Goal: Information Seeking & Learning: Learn about a topic

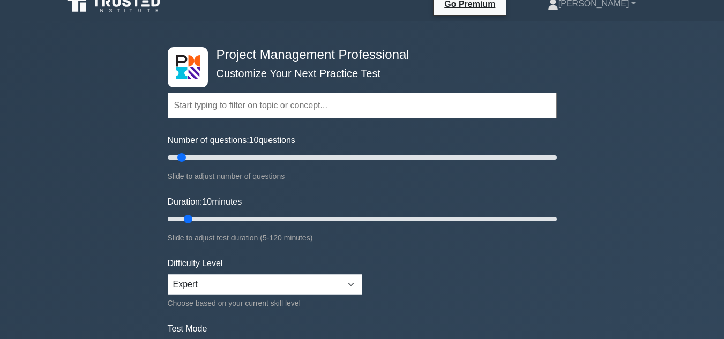
scroll to position [13, 0]
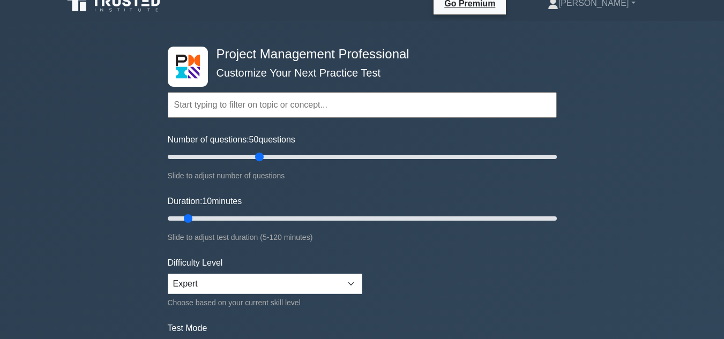
drag, startPoint x: 178, startPoint y: 155, endPoint x: 263, endPoint y: 176, distance: 87.8
type input "50"
click at [263, 164] on input "Number of questions: 50 questions" at bounding box center [362, 157] width 389 height 13
drag, startPoint x: 187, startPoint y: 217, endPoint x: 359, endPoint y: 220, distance: 172.1
type input "60"
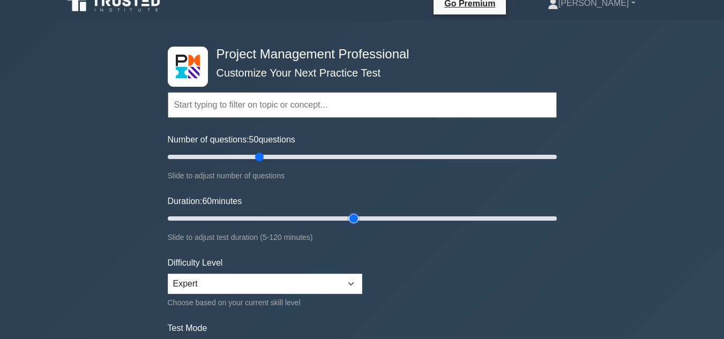
click at [359, 220] on input "Duration: 60 minutes" at bounding box center [362, 218] width 389 height 13
click at [306, 279] on select "Beginner Intermediate Expert" at bounding box center [265, 284] width 195 height 20
select select "beginner"
click at [168, 274] on select "Beginner Intermediate Expert" at bounding box center [265, 284] width 195 height 20
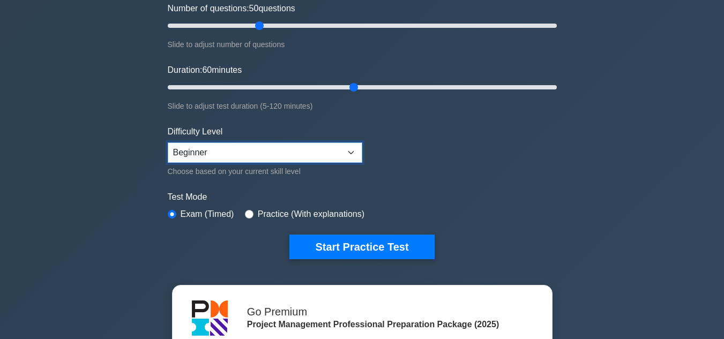
scroll to position [147, 0]
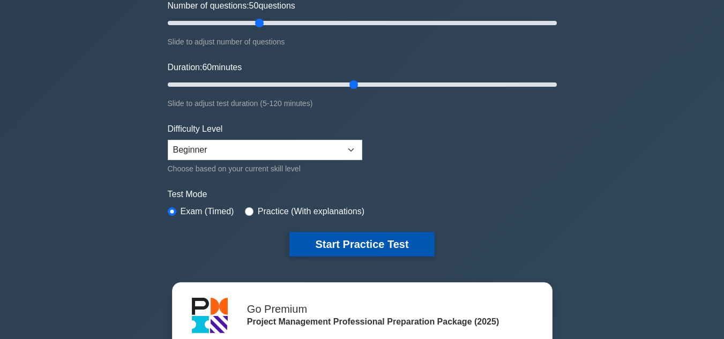
click at [371, 245] on button "Start Practice Test" at bounding box center [361, 244] width 145 height 25
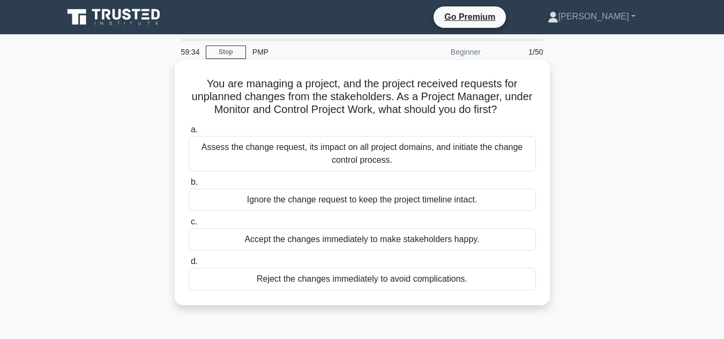
click at [371, 152] on div "Assess the change request, its impact on all project domains, and initiate the …" at bounding box center [362, 153] width 347 height 35
click at [189, 133] on input "a. Assess the change request, its impact on all project domains, and initiate t…" at bounding box center [189, 130] width 0 height 7
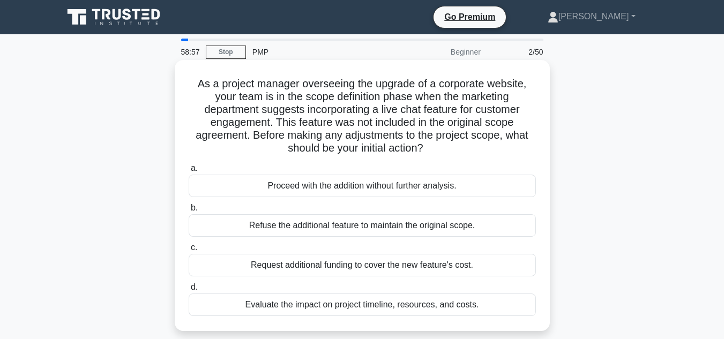
click at [430, 303] on div "Evaluate the impact on project timeline, resources, and costs." at bounding box center [362, 305] width 347 height 23
click at [189, 291] on input "d. Evaluate the impact on project timeline, resources, and costs." at bounding box center [189, 287] width 0 height 7
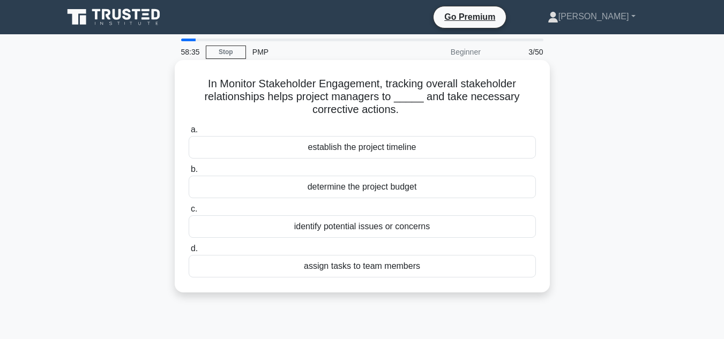
click at [385, 220] on div "identify potential issues or concerns" at bounding box center [362, 227] width 347 height 23
click at [189, 213] on input "c. identify potential issues or concerns" at bounding box center [189, 209] width 0 height 7
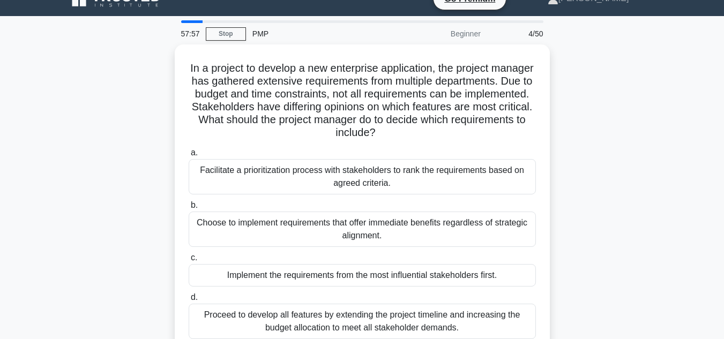
scroll to position [17, 0]
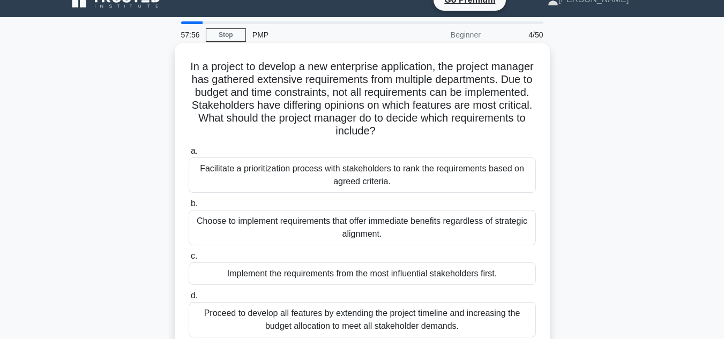
click at [465, 170] on div "Facilitate a prioritization process with stakeholders to rank the requirements …" at bounding box center [362, 175] width 347 height 35
click at [189, 155] on input "a. Facilitate a prioritization process with stakeholders to rank the requiremen…" at bounding box center [189, 151] width 0 height 7
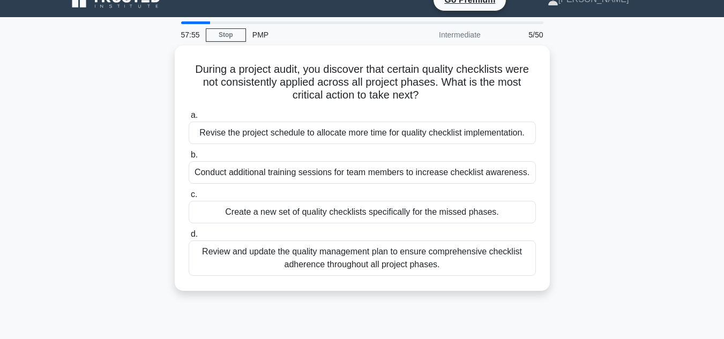
scroll to position [0, 0]
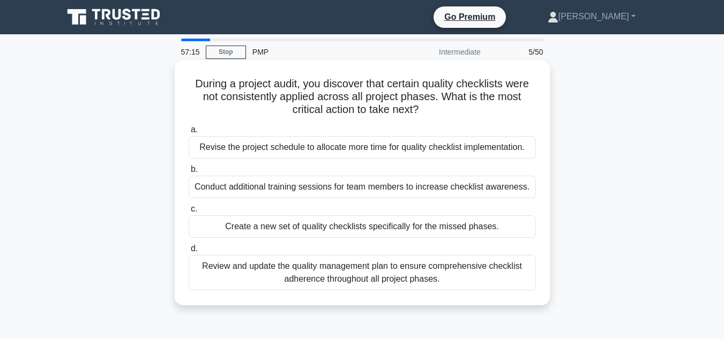
click at [428, 277] on div "Review and update the quality management plan to ensure comprehensive checklist…" at bounding box center [362, 272] width 347 height 35
click at [189, 252] on input "d. Review and update the quality management plan to ensure comprehensive checkl…" at bounding box center [189, 249] width 0 height 7
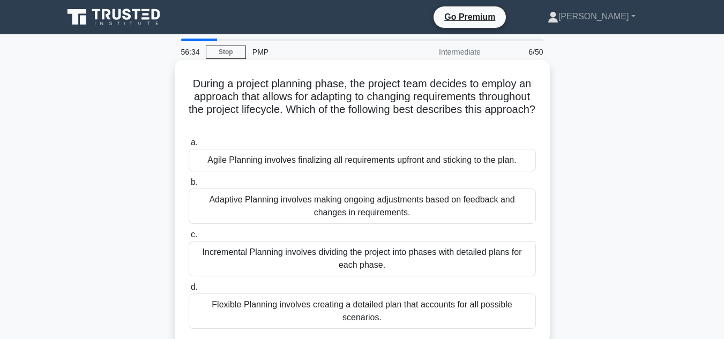
click at [371, 207] on div "Adaptive Planning involves making ongoing adjustments based on feedback and cha…" at bounding box center [362, 206] width 347 height 35
click at [189, 186] on input "b. Adaptive Planning involves making ongoing adjustments based on feedback and …" at bounding box center [189, 182] width 0 height 7
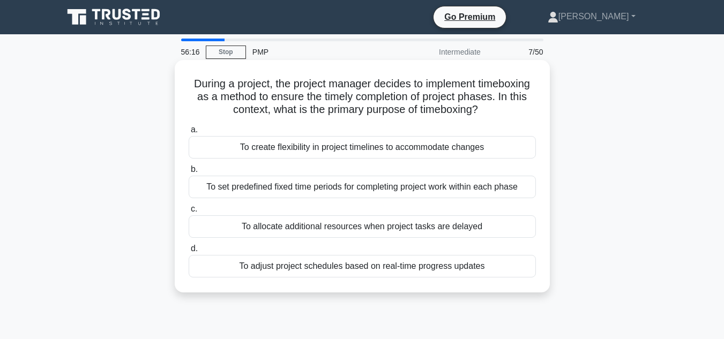
click at [356, 181] on div "To set predefined fixed time periods for completing project work within each ph…" at bounding box center [362, 187] width 347 height 23
click at [189, 173] on input "b. To set predefined fixed time periods for completing project work within each…" at bounding box center [189, 169] width 0 height 7
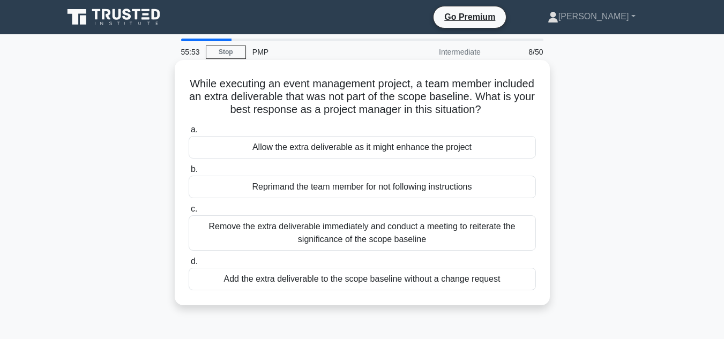
click at [353, 231] on div "Remove the extra deliverable immediately and conduct a meeting to reiterate the…" at bounding box center [362, 233] width 347 height 35
click at [189, 213] on input "c. Remove the extra deliverable immediately and conduct a meeting to reiterate …" at bounding box center [189, 209] width 0 height 7
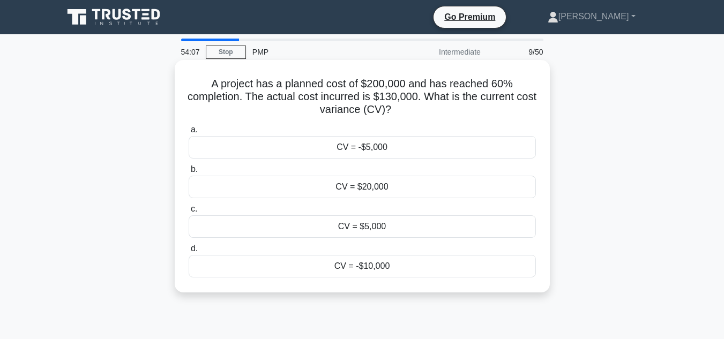
click at [517, 255] on label "d. CV = -$10,000" at bounding box center [362, 259] width 347 height 35
click at [189, 252] on input "d. CV = -$10,000" at bounding box center [189, 249] width 0 height 7
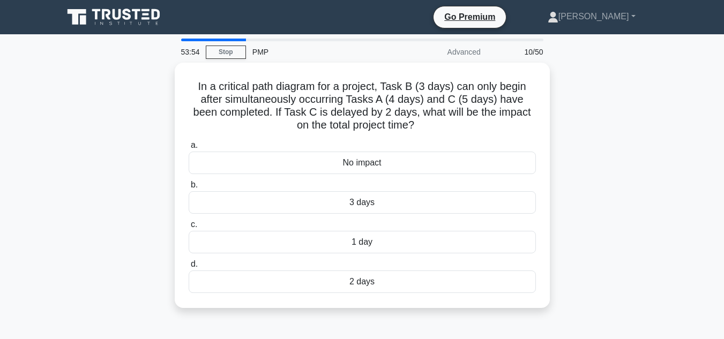
click at [240, 39] on div at bounding box center [213, 40] width 65 height 3
drag, startPoint x: 240, startPoint y: 39, endPoint x: 218, endPoint y: 41, distance: 21.5
click at [218, 41] on div at bounding box center [213, 40] width 65 height 3
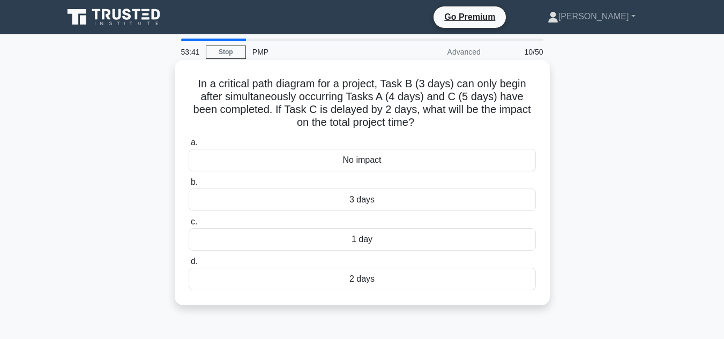
click at [351, 236] on div "1 day" at bounding box center [362, 239] width 347 height 23
click at [189, 226] on input "c. 1 day" at bounding box center [189, 222] width 0 height 7
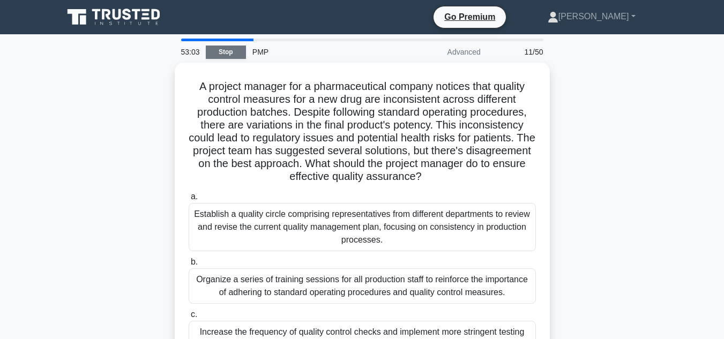
click at [226, 51] on link "Stop" at bounding box center [226, 52] width 40 height 13
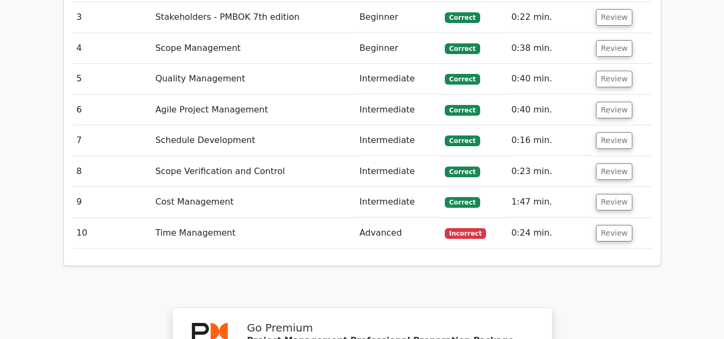
scroll to position [1705, 0]
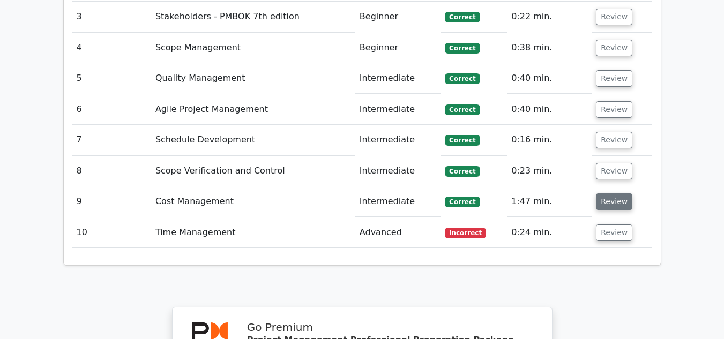
click at [604, 194] on button "Review" at bounding box center [614, 202] width 36 height 17
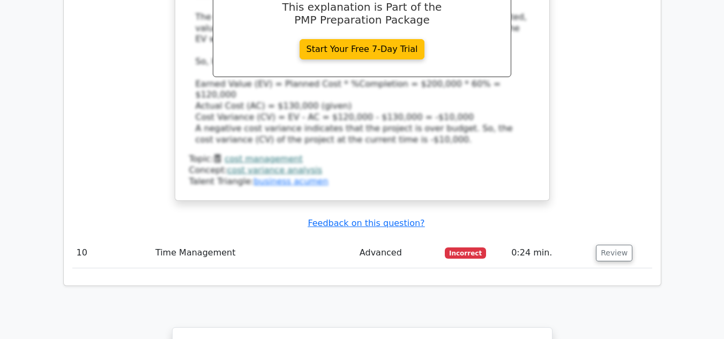
scroll to position [2201, 0]
click at [615, 244] on button "Review" at bounding box center [614, 252] width 36 height 17
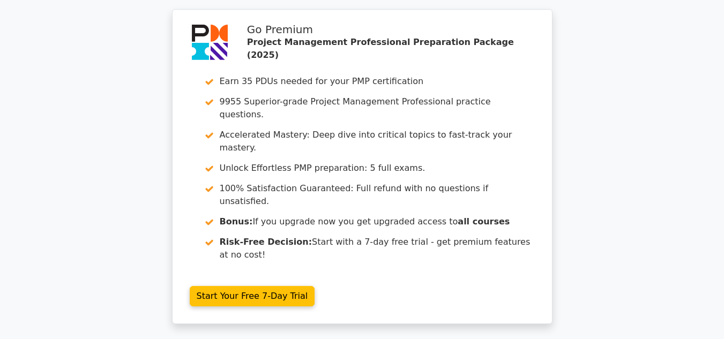
scroll to position [3021, 0]
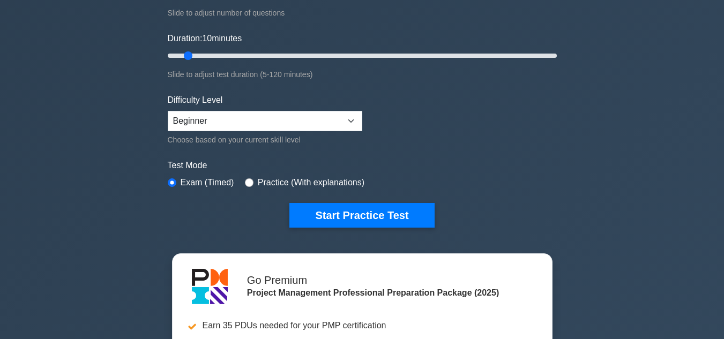
scroll to position [177, 0]
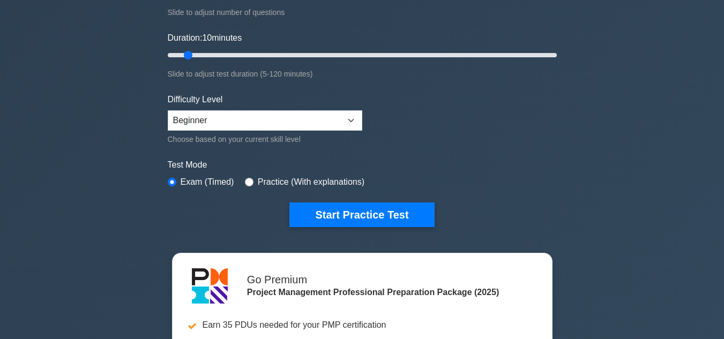
click at [282, 108] on div "Difficulty Level Beginner Intermediate Expert Choose based on your current skil…" at bounding box center [265, 119] width 195 height 53
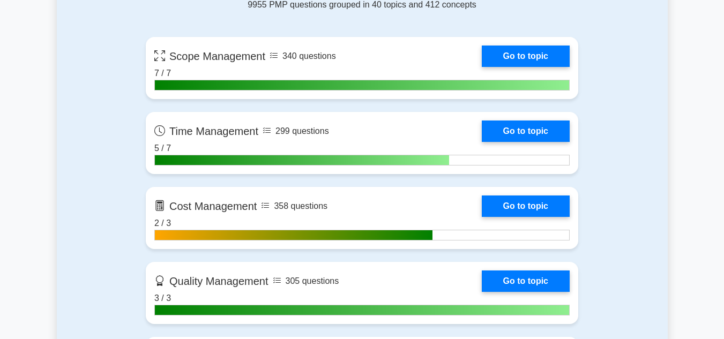
scroll to position [765, 0]
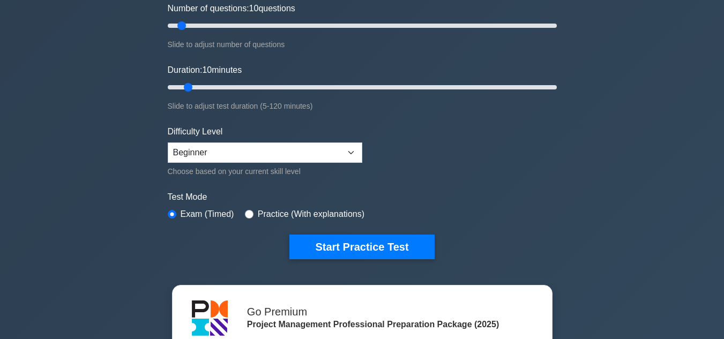
scroll to position [145, 0]
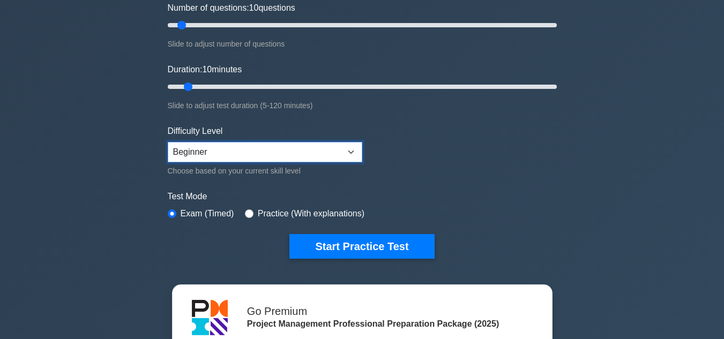
click at [324, 149] on select "Beginner Intermediate Expert" at bounding box center [265, 152] width 195 height 20
select select "intermediate"
click at [168, 142] on select "Beginner Intermediate Expert" at bounding box center [265, 152] width 195 height 20
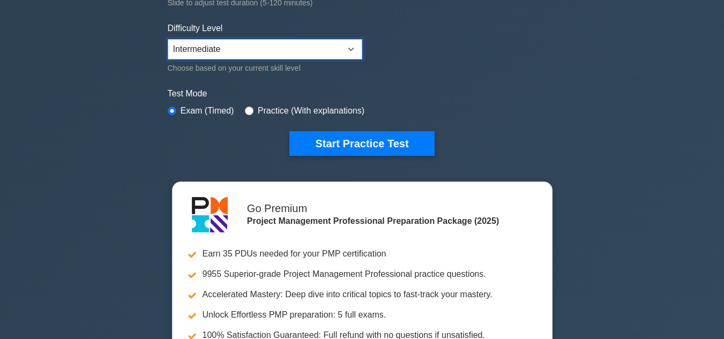
scroll to position [247, 0]
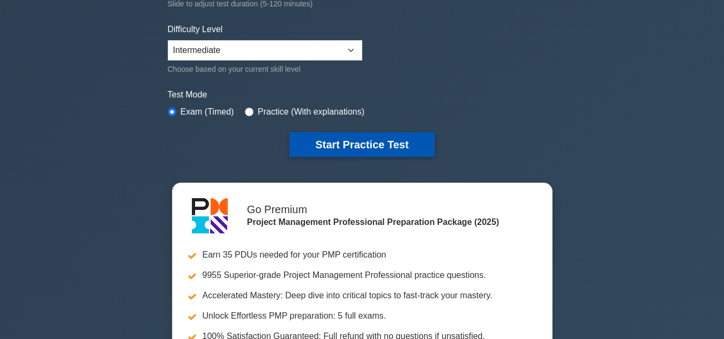
click at [355, 138] on button "Start Practice Test" at bounding box center [361, 144] width 145 height 25
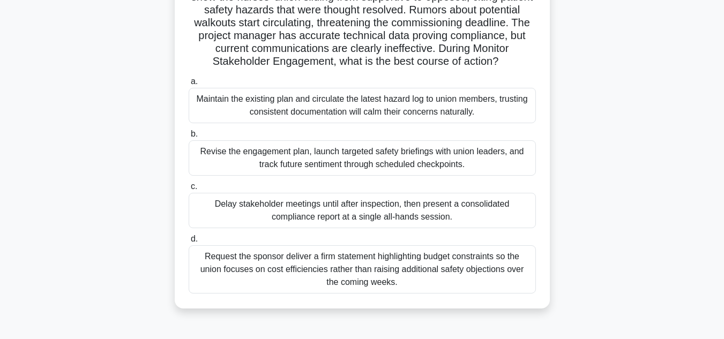
scroll to position [101, 0]
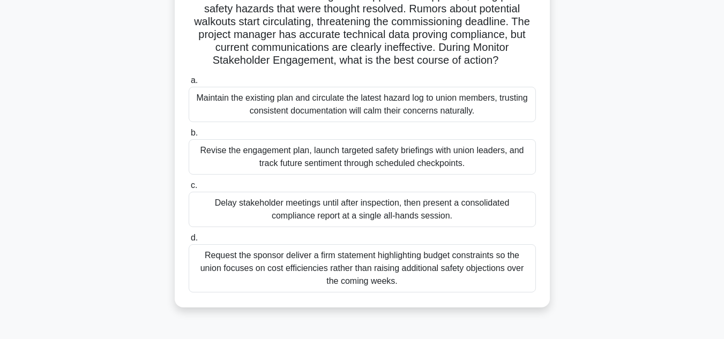
click at [473, 153] on div "Revise the engagement plan, launch targeted safety briefings with union leaders…" at bounding box center [362, 156] width 347 height 35
click at [189, 137] on input "b. Revise the engagement plan, launch targeted safety briefings with union lead…" at bounding box center [189, 133] width 0 height 7
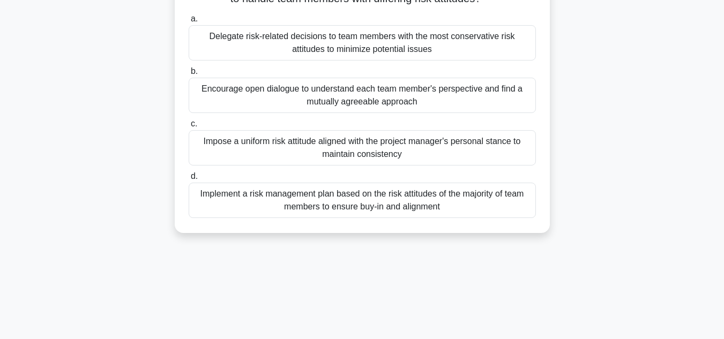
scroll to position [0, 0]
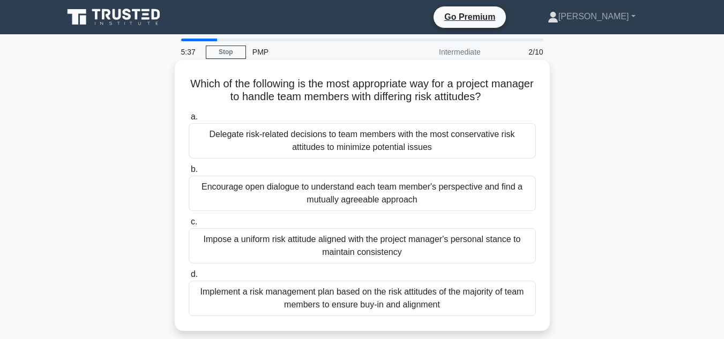
click at [429, 197] on div "Encourage open dialogue to understand each team member's perspective and find a…" at bounding box center [362, 193] width 347 height 35
click at [189, 173] on input "b. Encourage open dialogue to understand each team member's perspective and fin…" at bounding box center [189, 169] width 0 height 7
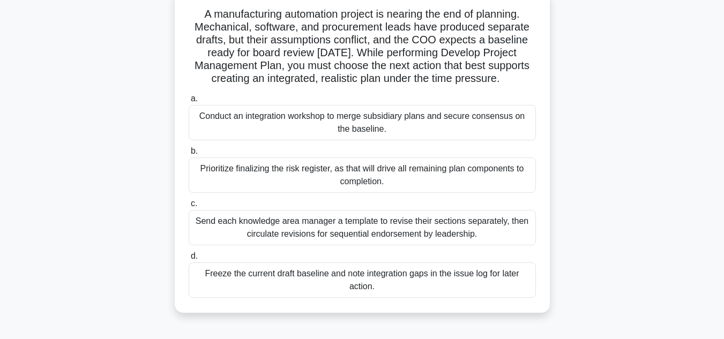
scroll to position [72, 0]
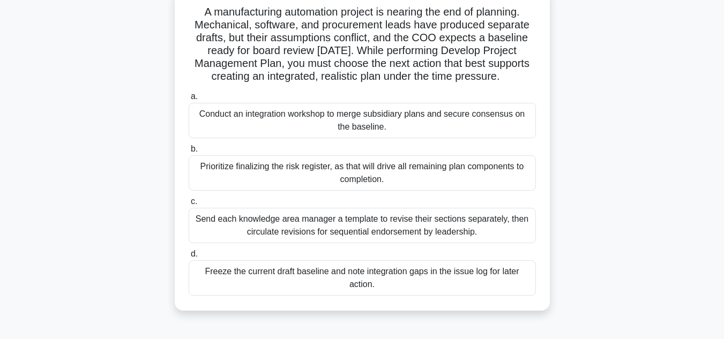
click at [498, 130] on div "Conduct an integration workshop to merge subsidiary plans and secure consensus …" at bounding box center [362, 120] width 347 height 35
click at [189, 100] on input "a. Conduct an integration workshop to merge subsidiary plans and secure consens…" at bounding box center [189, 96] width 0 height 7
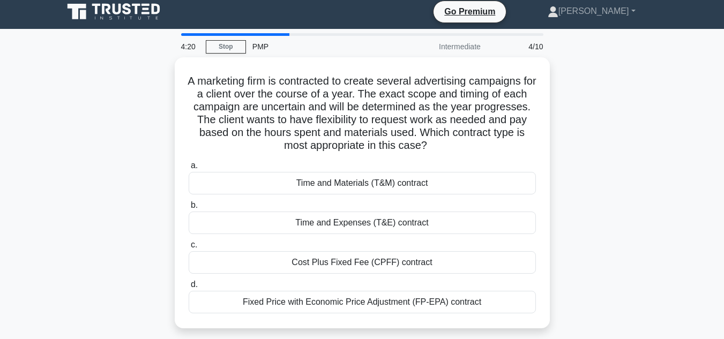
scroll to position [0, 0]
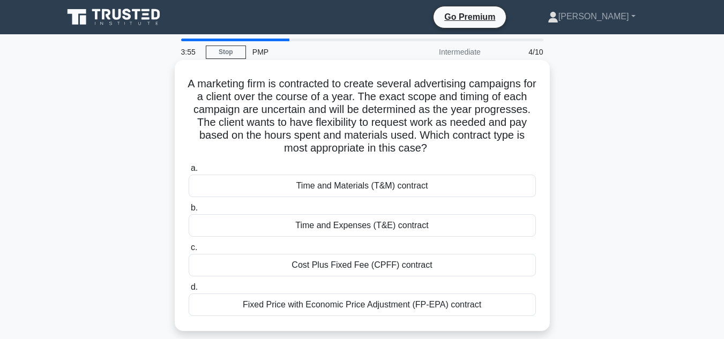
click at [497, 182] on div "Time and Materials (T&M) contract" at bounding box center [362, 186] width 347 height 23
click at [189, 172] on input "a. Time and Materials (T&M) contract" at bounding box center [189, 168] width 0 height 7
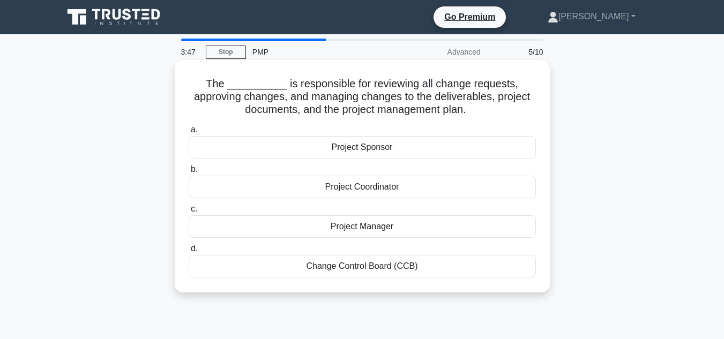
click at [393, 272] on div "Change Control Board (CCB)" at bounding box center [362, 266] width 347 height 23
click at [189, 252] on input "d. Change Control Board (CCB)" at bounding box center [189, 249] width 0 height 7
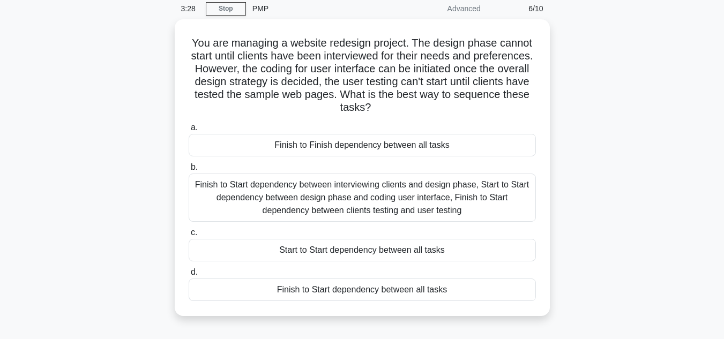
scroll to position [43, 0]
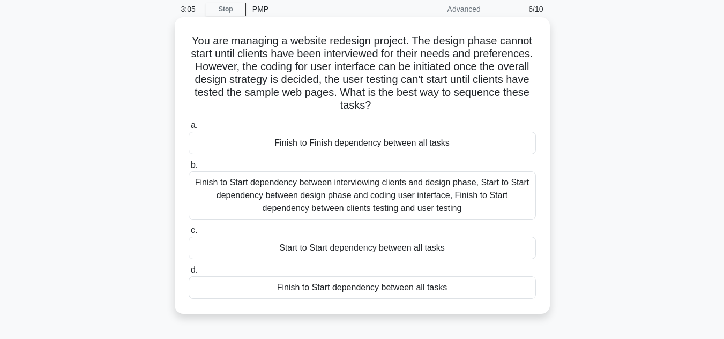
click at [494, 195] on div "Finish to Start dependency between interviewing clients and design phase, Start…" at bounding box center [362, 196] width 347 height 48
click at [189, 169] on input "b. Finish to Start dependency between interviewing clients and design phase, St…" at bounding box center [189, 165] width 0 height 7
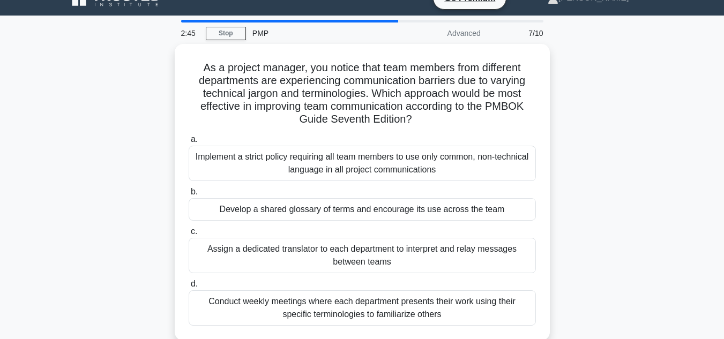
scroll to position [19, 0]
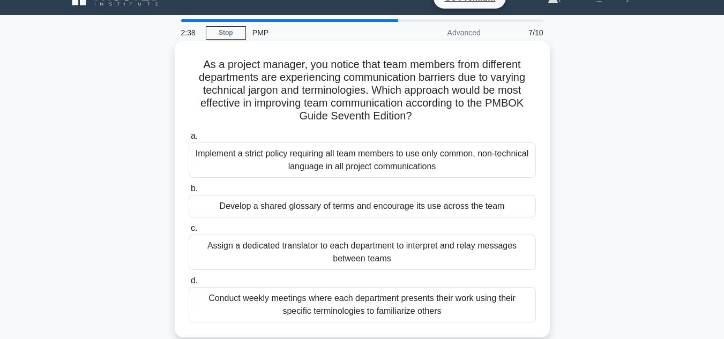
click at [485, 203] on div "Develop a shared glossary of terms and encourage its use across the team" at bounding box center [362, 206] width 347 height 23
click at [189, 192] on input "b. Develop a shared glossary of terms and encourage its use across the team" at bounding box center [189, 188] width 0 height 7
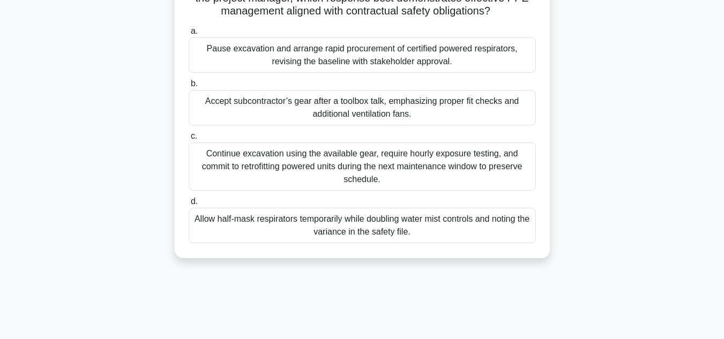
scroll to position [153, 0]
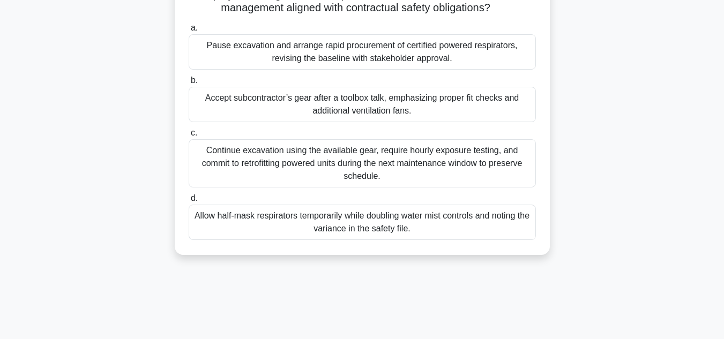
click at [478, 238] on div "Allow half-mask respirators temporarily while doubling water mist controls and …" at bounding box center [362, 222] width 347 height 35
click at [189, 202] on input "d. Allow half-mask respirators temporarily while doubling water mist controls a…" at bounding box center [189, 198] width 0 height 7
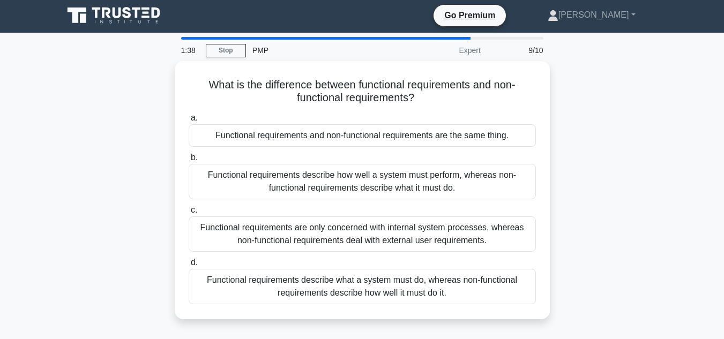
scroll to position [0, 0]
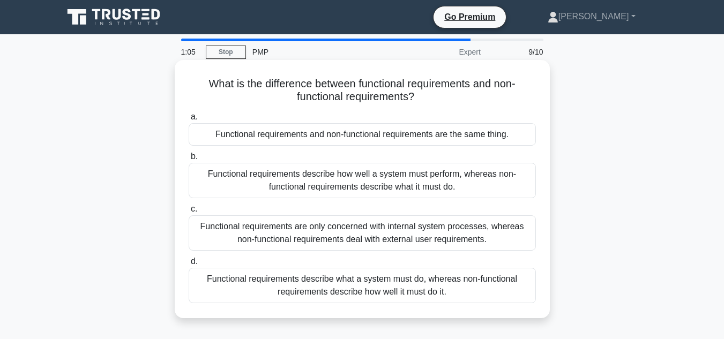
click at [450, 287] on div "Functional requirements describe what a system must do, whereas non-functional …" at bounding box center [362, 285] width 347 height 35
click at [189, 265] on input "d. Functional requirements describe what a system must do, whereas non-function…" at bounding box center [189, 261] width 0 height 7
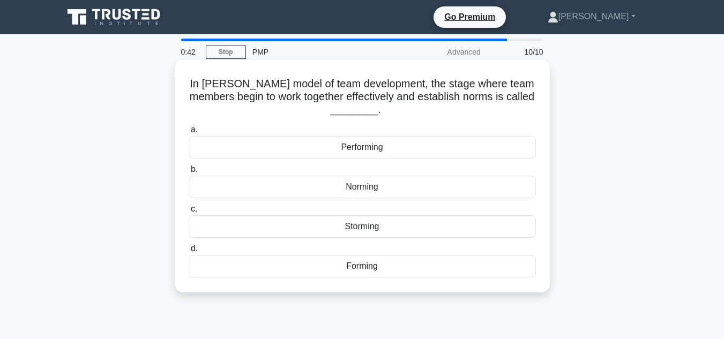
click at [389, 147] on div "Performing" at bounding box center [362, 147] width 347 height 23
click at [189, 133] on input "a. Performing" at bounding box center [189, 130] width 0 height 7
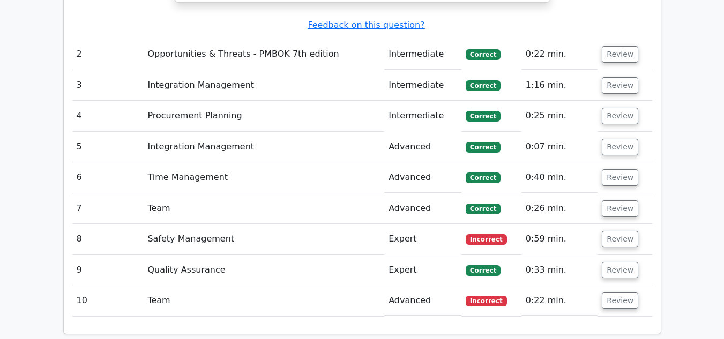
scroll to position [1662, 0]
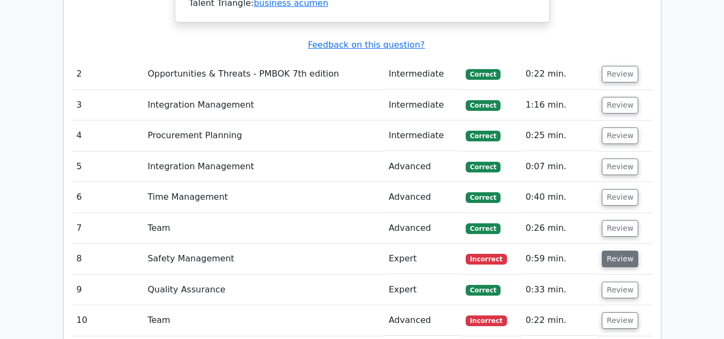
click at [619, 251] on button "Review" at bounding box center [620, 259] width 36 height 17
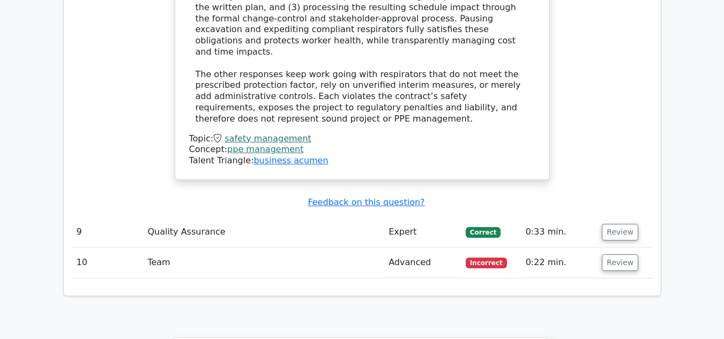
scroll to position [2357, 0]
click at [622, 254] on button "Review" at bounding box center [620, 262] width 36 height 17
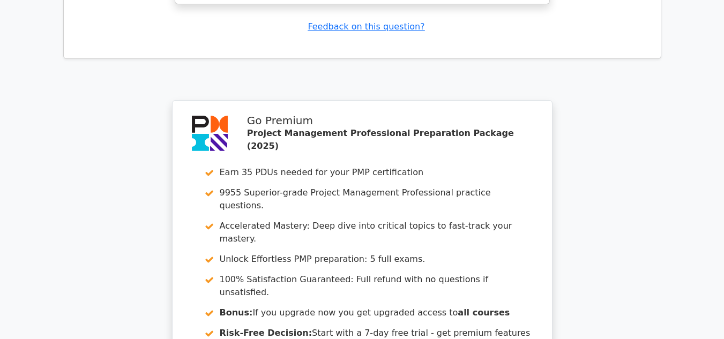
scroll to position [3311, 0]
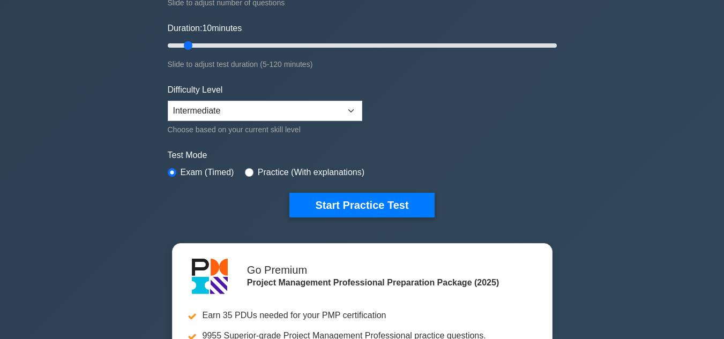
scroll to position [187, 0]
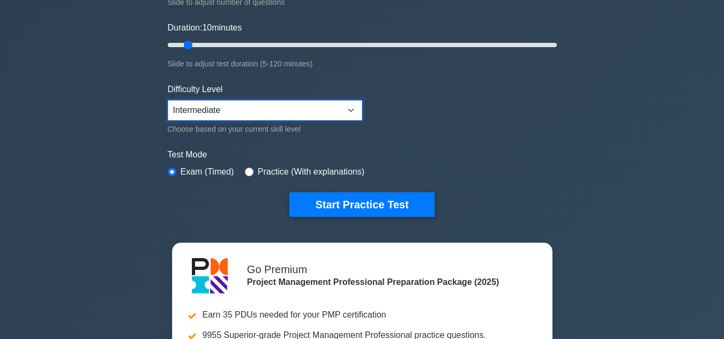
click at [271, 108] on select "Beginner Intermediate Expert" at bounding box center [265, 110] width 195 height 20
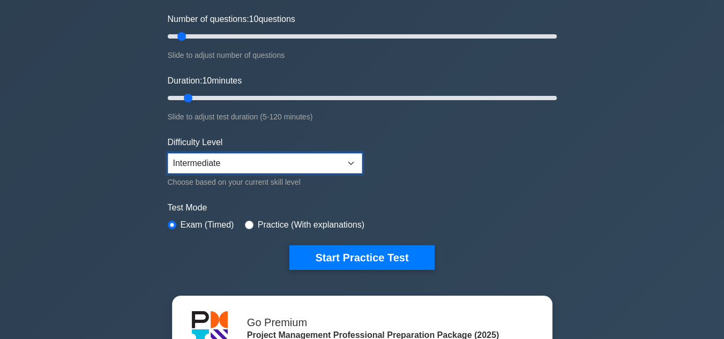
scroll to position [125, 0]
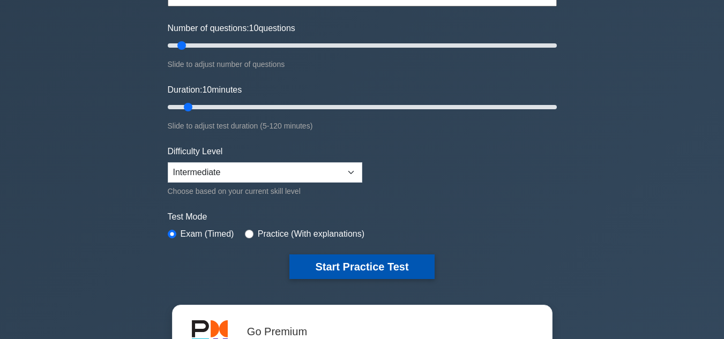
click at [355, 259] on button "Start Practice Test" at bounding box center [361, 267] width 145 height 25
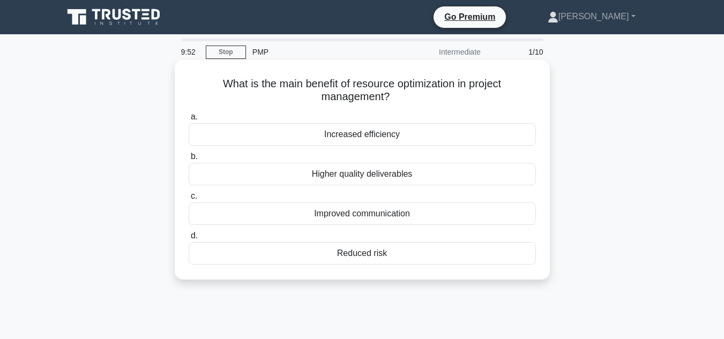
click at [362, 136] on div "Increased efficiency" at bounding box center [362, 134] width 347 height 23
click at [189, 121] on input "a. Increased efficiency" at bounding box center [189, 117] width 0 height 7
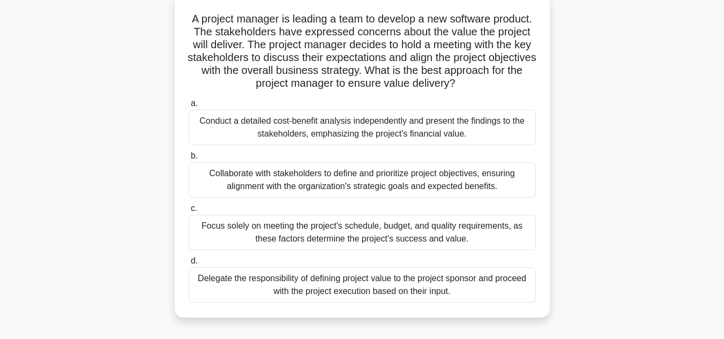
scroll to position [71, 0]
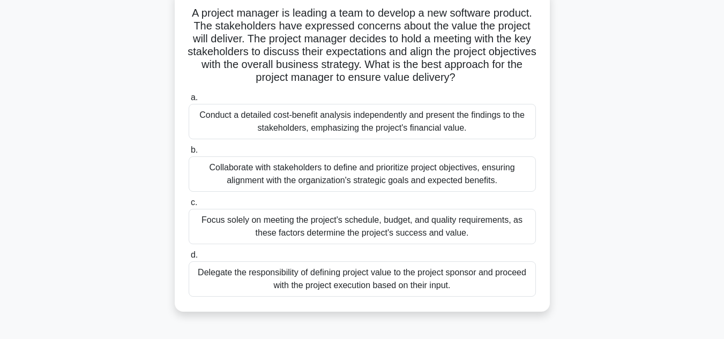
click at [501, 169] on div "Collaborate with stakeholders to define and prioritize project objectives, ensu…" at bounding box center [362, 174] width 347 height 35
click at [189, 154] on input "b. Collaborate with stakeholders to define and prioritize project objectives, e…" at bounding box center [189, 150] width 0 height 7
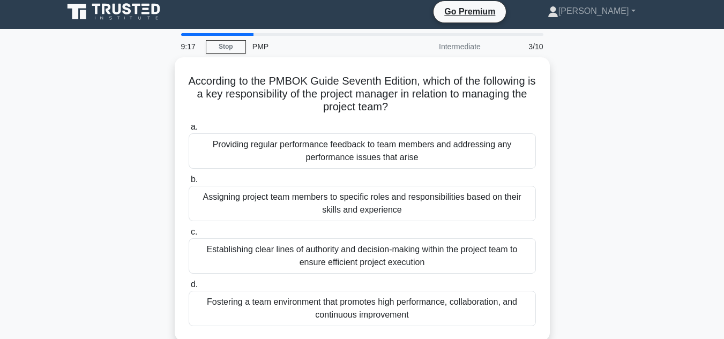
scroll to position [0, 0]
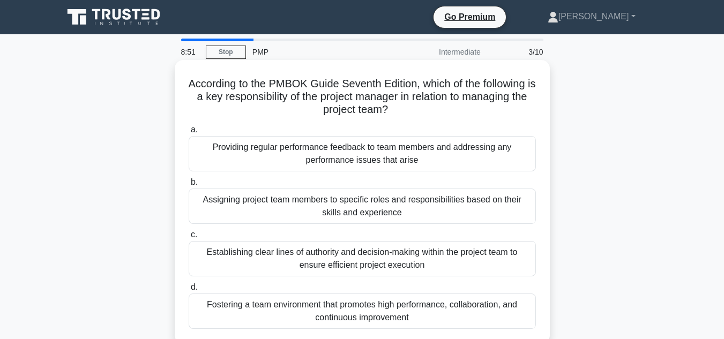
click at [444, 303] on div "Fostering a team environment that promotes high performance, collaboration, and…" at bounding box center [362, 311] width 347 height 35
click at [189, 291] on input "d. Fostering a team environment that promotes high performance, collaboration, …" at bounding box center [189, 287] width 0 height 7
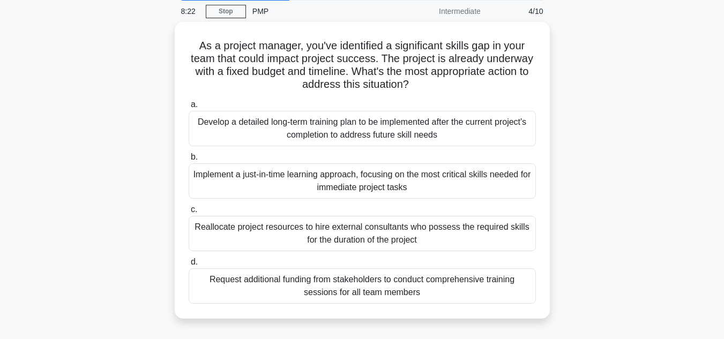
scroll to position [41, 0]
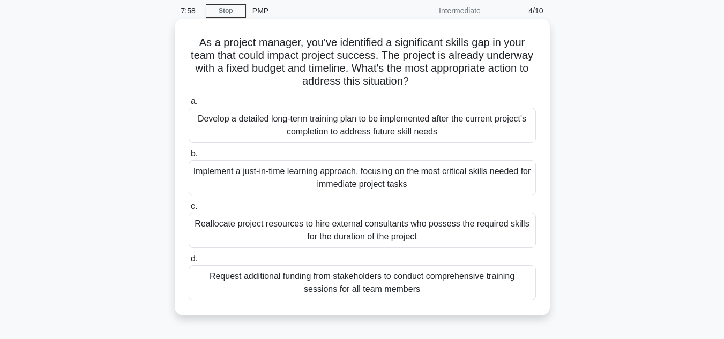
click at [492, 287] on div "Request additional funding from stakeholders to conduct comprehensive training …" at bounding box center [362, 282] width 347 height 35
click at [189, 263] on input "d. Request additional funding from stakeholders to conduct comprehensive traini…" at bounding box center [189, 259] width 0 height 7
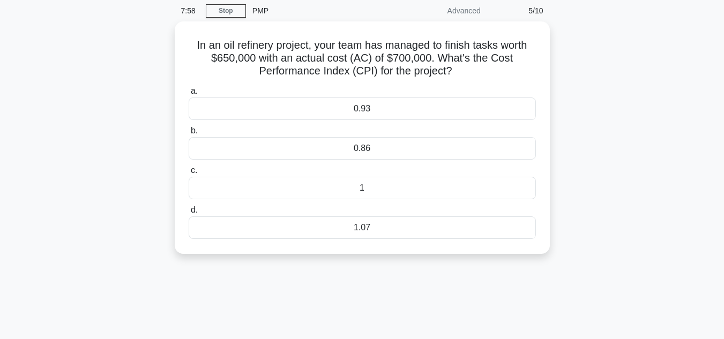
scroll to position [0, 0]
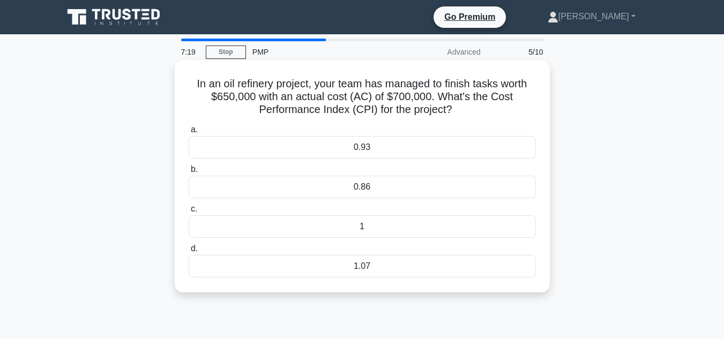
click at [418, 152] on div "0.93" at bounding box center [362, 147] width 347 height 23
click at [189, 133] on input "a. 0.93" at bounding box center [189, 130] width 0 height 7
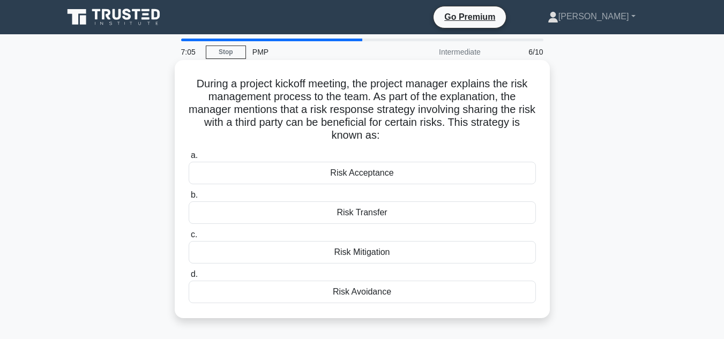
click at [394, 212] on div "Risk Transfer" at bounding box center [362, 213] width 347 height 23
click at [189, 199] on input "b. Risk Transfer" at bounding box center [189, 195] width 0 height 7
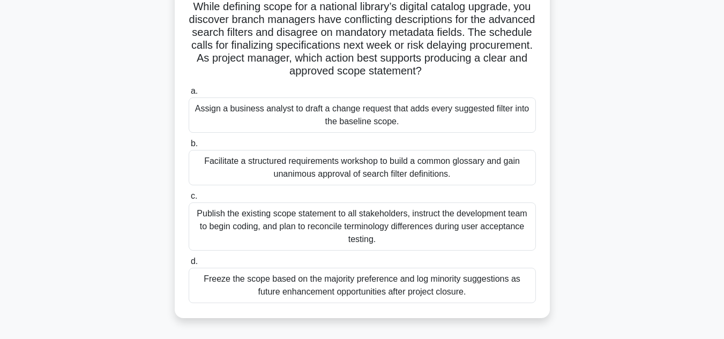
scroll to position [79, 0]
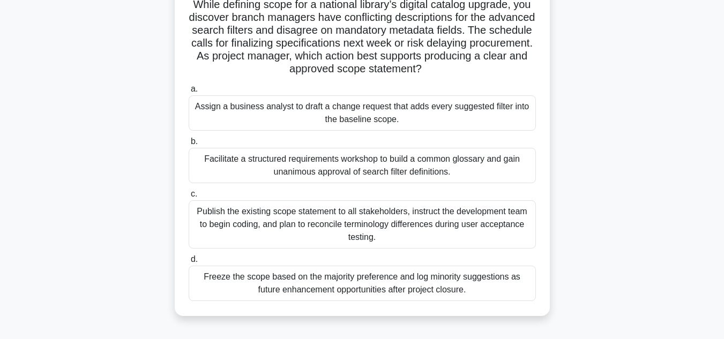
click at [507, 168] on div "Facilitate a structured requirements workshop to build a common glossary and ga…" at bounding box center [362, 165] width 347 height 35
click at [189, 145] on input "b. Facilitate a structured requirements workshop to build a common glossary and…" at bounding box center [189, 141] width 0 height 7
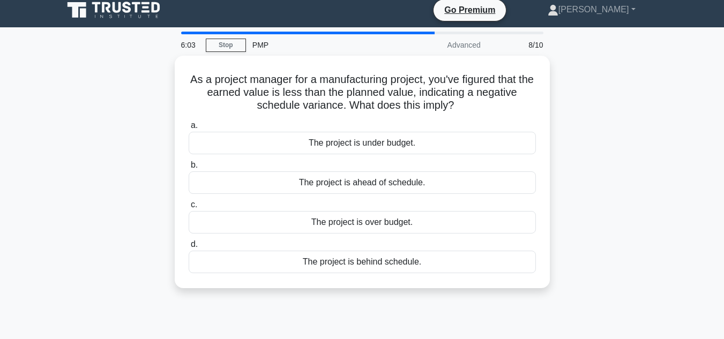
scroll to position [0, 0]
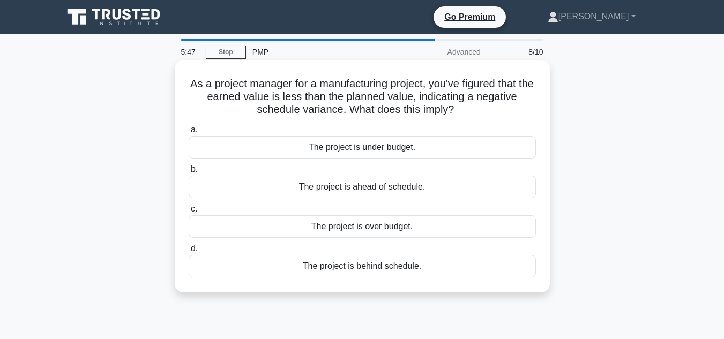
click at [397, 264] on div "The project is behind schedule." at bounding box center [362, 266] width 347 height 23
click at [189, 252] on input "d. The project is behind schedule." at bounding box center [189, 249] width 0 height 7
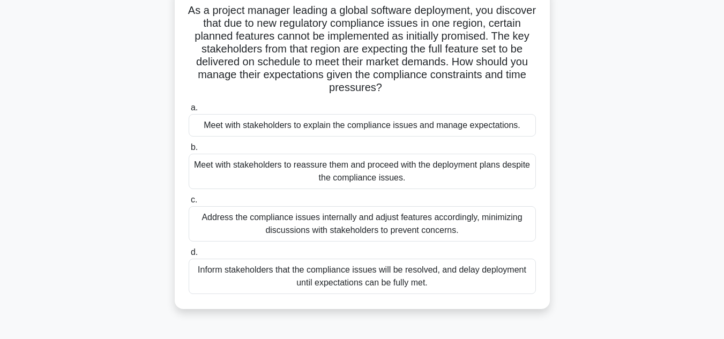
scroll to position [77, 0]
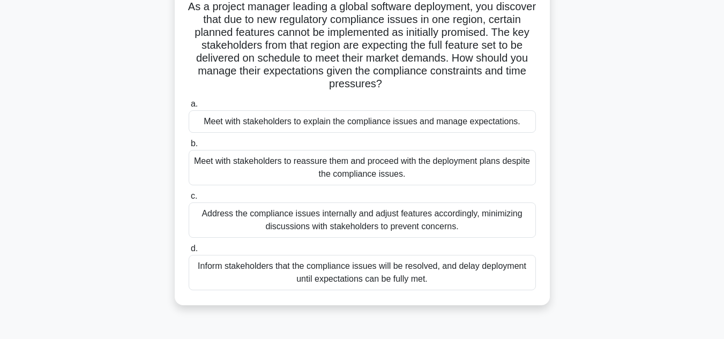
click at [495, 125] on div "Meet with stakeholders to explain the compliance issues and manage expectations." at bounding box center [362, 121] width 347 height 23
click at [189, 108] on input "a. Meet with stakeholders to explain the compliance issues and manage expectati…" at bounding box center [189, 104] width 0 height 7
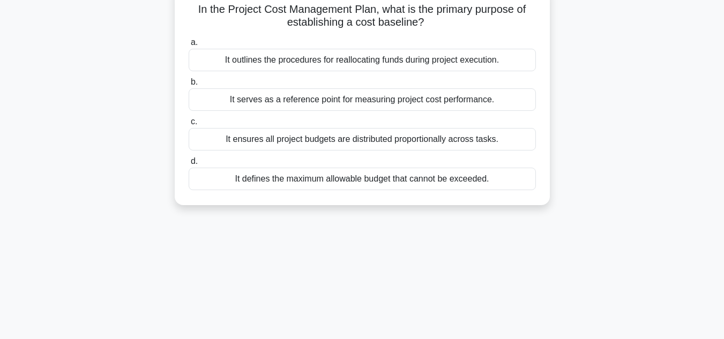
scroll to position [0, 0]
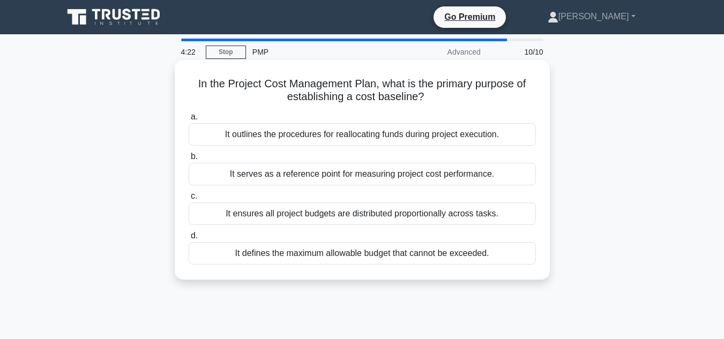
click at [439, 173] on div "It serves as a reference point for measuring project cost performance." at bounding box center [362, 174] width 347 height 23
click at [189, 160] on input "b. It serves as a reference point for measuring project cost performance." at bounding box center [189, 156] width 0 height 7
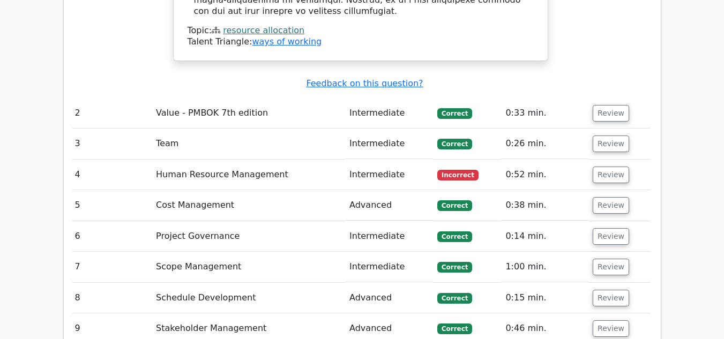
scroll to position [0, 4]
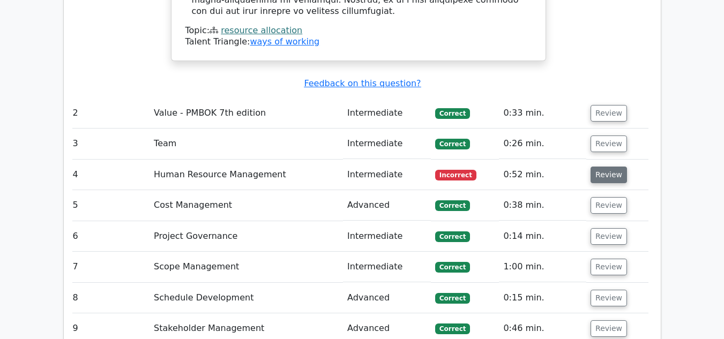
click at [611, 167] on button "Review" at bounding box center [609, 175] width 36 height 17
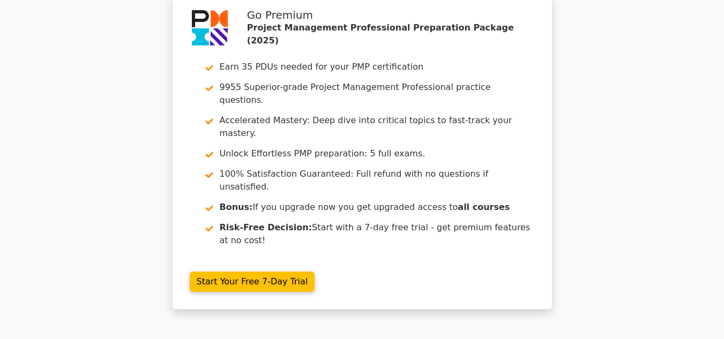
scroll to position [2641, 0]
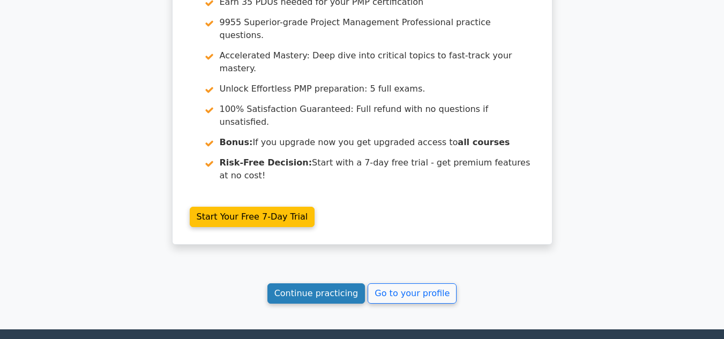
click at [298, 284] on link "Continue practicing" at bounding box center [317, 294] width 98 height 20
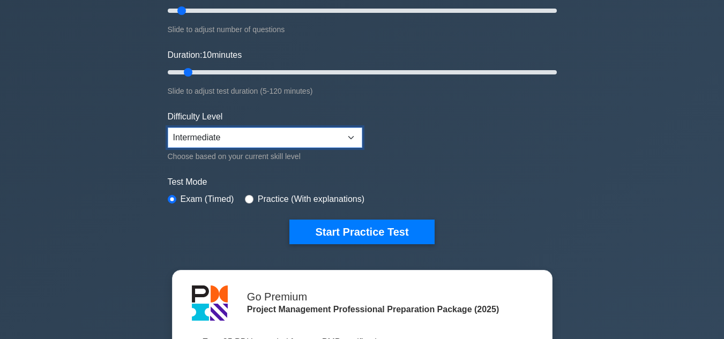
click at [288, 139] on select "Beginner Intermediate Expert" at bounding box center [265, 138] width 195 height 20
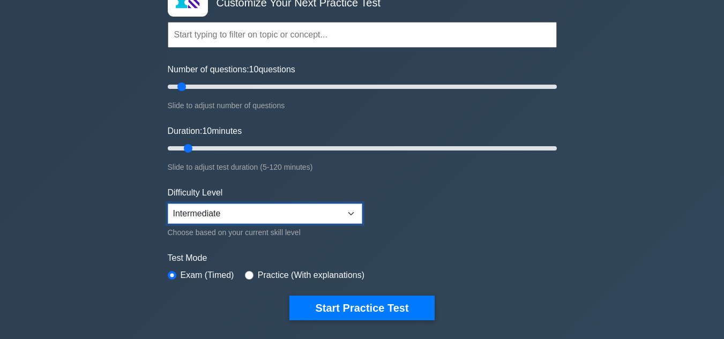
scroll to position [85, 0]
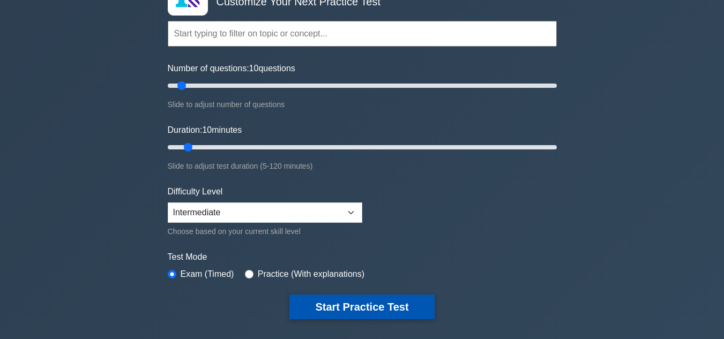
click at [367, 303] on button "Start Practice Test" at bounding box center [361, 307] width 145 height 25
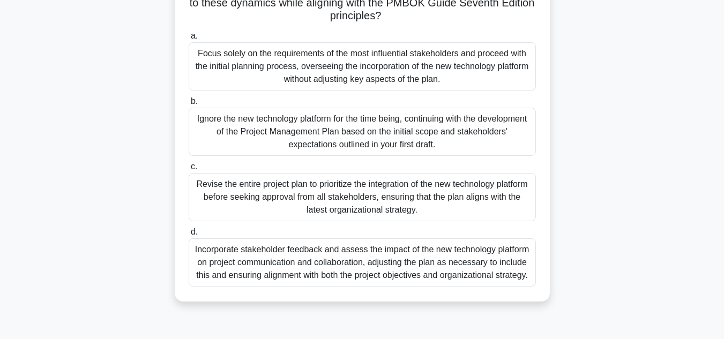
scroll to position [240, 0]
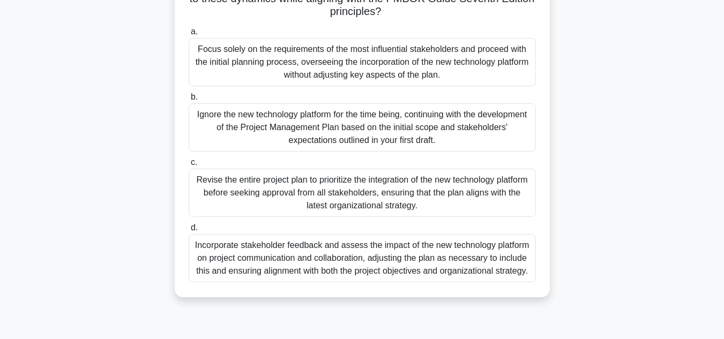
click at [470, 260] on div "Incorporate stakeholder feedback and assess the impact of the new technology pl…" at bounding box center [362, 258] width 347 height 48
click at [189, 232] on input "d. Incorporate stakeholder feedback and assess the impact of the new technology…" at bounding box center [189, 228] width 0 height 7
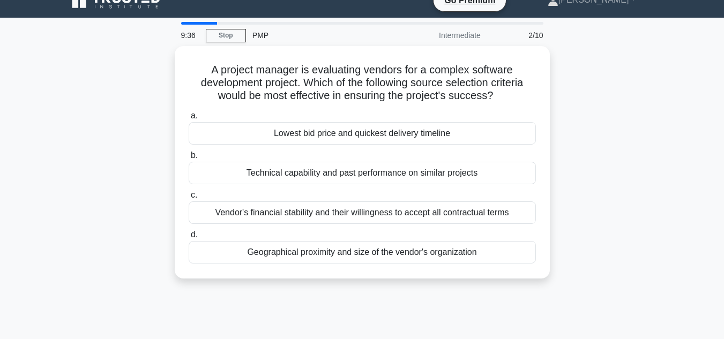
scroll to position [0, 0]
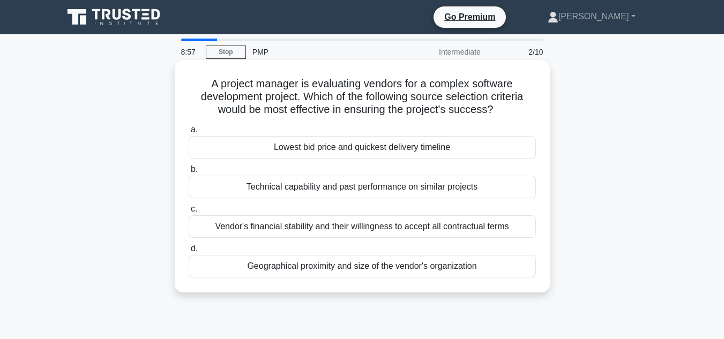
click at [354, 187] on div "Technical capability and past performance on similar projects" at bounding box center [362, 187] width 347 height 23
click at [189, 173] on input "b. Technical capability and past performance on similar projects" at bounding box center [189, 169] width 0 height 7
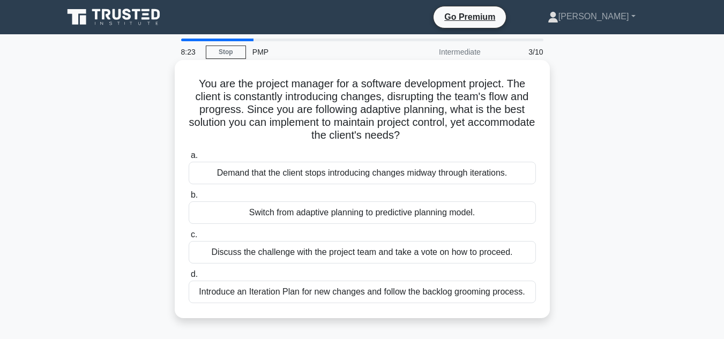
click at [336, 294] on div "Introduce an Iteration Plan for new changes and follow the backlog grooming pro…" at bounding box center [362, 292] width 347 height 23
click at [189, 278] on input "d. Introduce an Iteration Plan for new changes and follow the backlog grooming …" at bounding box center [189, 274] width 0 height 7
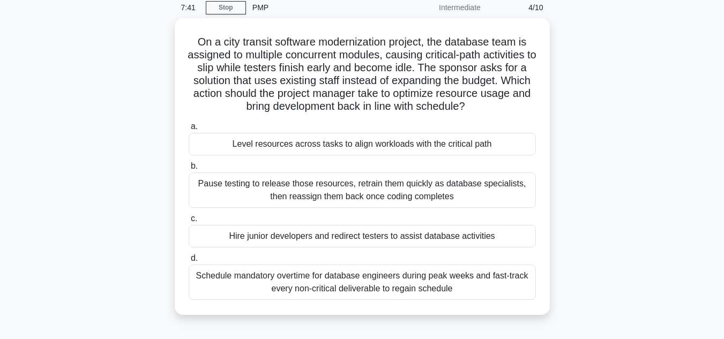
scroll to position [45, 0]
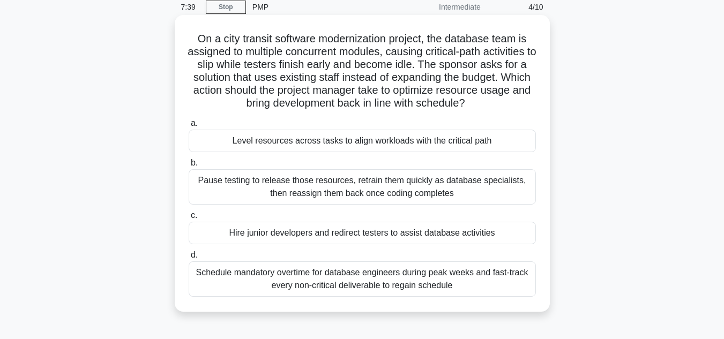
click at [484, 141] on div "Level resources across tasks to align workloads with the critical path" at bounding box center [362, 141] width 347 height 23
click at [189, 127] on input "a. Level resources across tasks to align workloads with the critical path" at bounding box center [189, 123] width 0 height 7
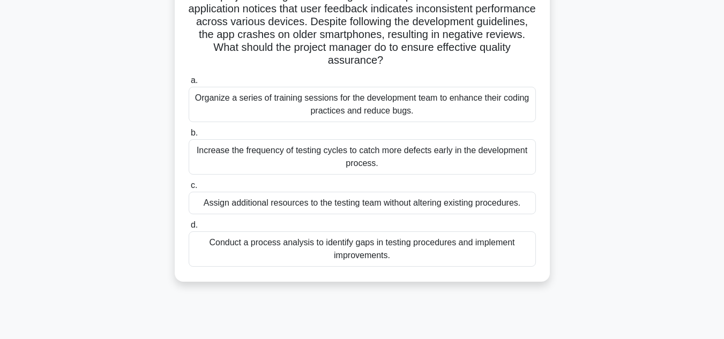
scroll to position [92, 0]
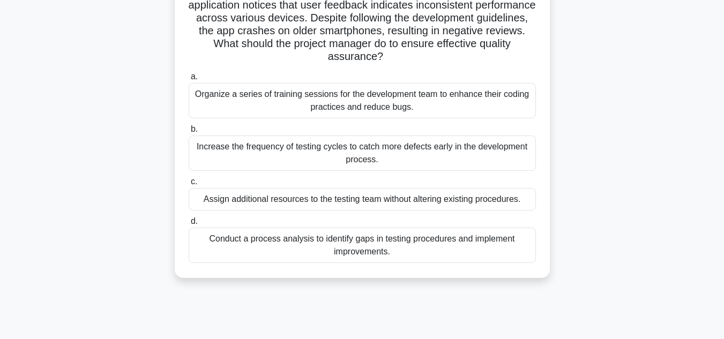
click at [495, 254] on div "Conduct a process analysis to identify gaps in testing procedures and implement…" at bounding box center [362, 245] width 347 height 35
click at [189, 225] on input "d. Conduct a process analysis to identify gaps in testing procedures and implem…" at bounding box center [189, 221] width 0 height 7
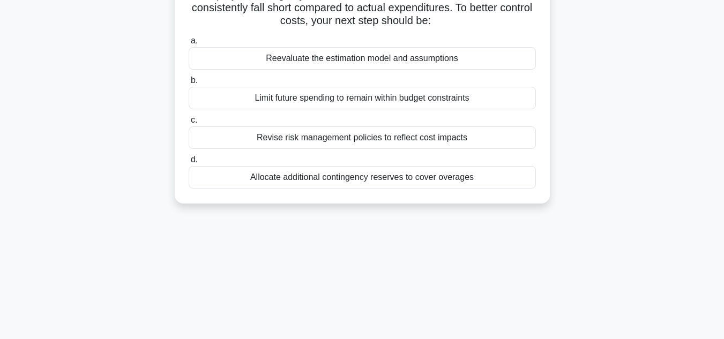
scroll to position [0, 0]
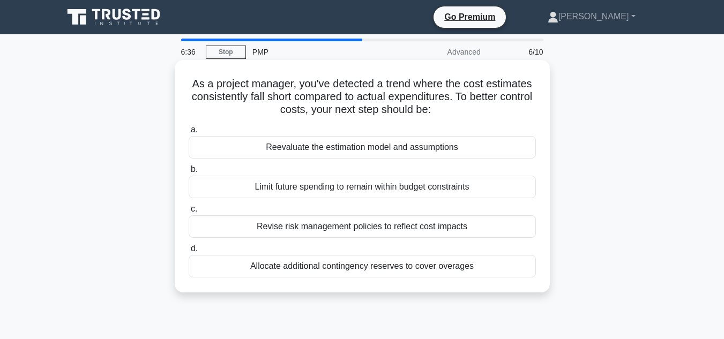
click at [474, 151] on div "Reevaluate the estimation model and assumptions" at bounding box center [362, 147] width 347 height 23
click at [189, 133] on input "a. Reevaluate the estimation model and assumptions" at bounding box center [189, 130] width 0 height 7
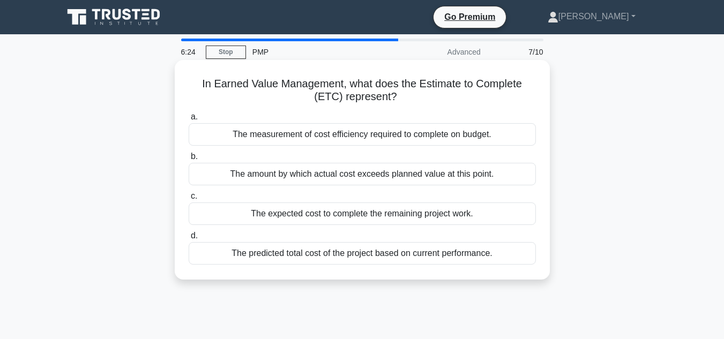
click at [399, 222] on div "The expected cost to complete the remaining project work." at bounding box center [362, 214] width 347 height 23
click at [189, 200] on input "c. The expected cost to complete the remaining project work." at bounding box center [189, 196] width 0 height 7
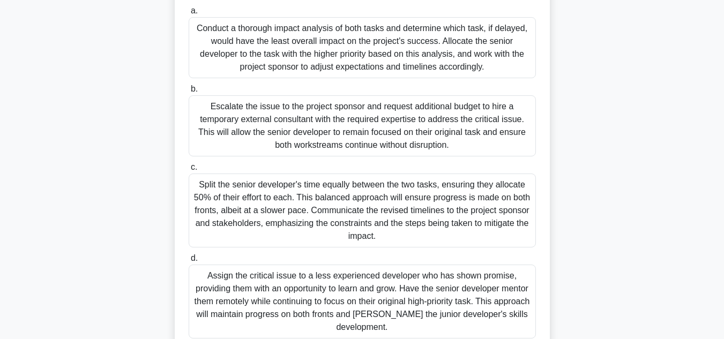
scroll to position [227, 0]
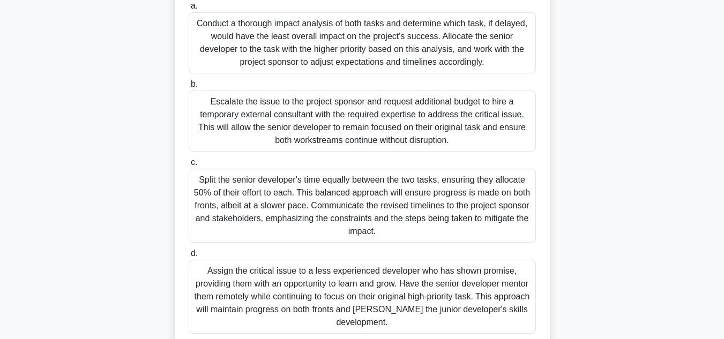
click at [340, 50] on div "Conduct a thorough impact analysis of both tasks and determine which task, if d…" at bounding box center [362, 42] width 347 height 61
click at [189, 10] on input "a. Conduct a thorough impact analysis of both tasks and determine which task, i…" at bounding box center [189, 6] width 0 height 7
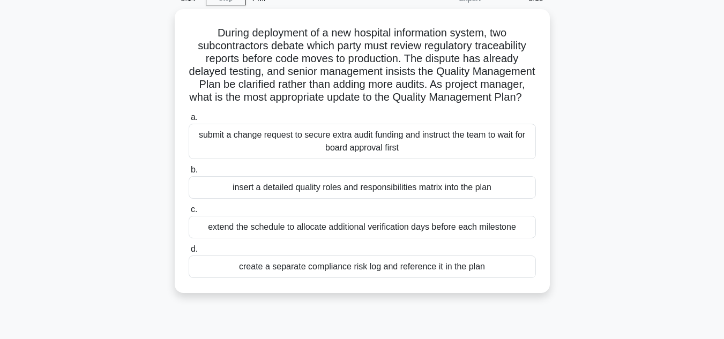
scroll to position [64, 0]
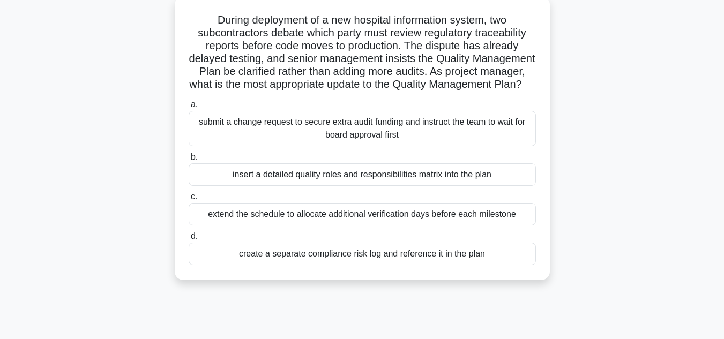
click at [475, 137] on div "submit a change request to secure extra audit funding and instruct the team to …" at bounding box center [362, 128] width 347 height 35
click at [189, 108] on input "a. submit a change request to secure extra audit funding and instruct the team …" at bounding box center [189, 104] width 0 height 7
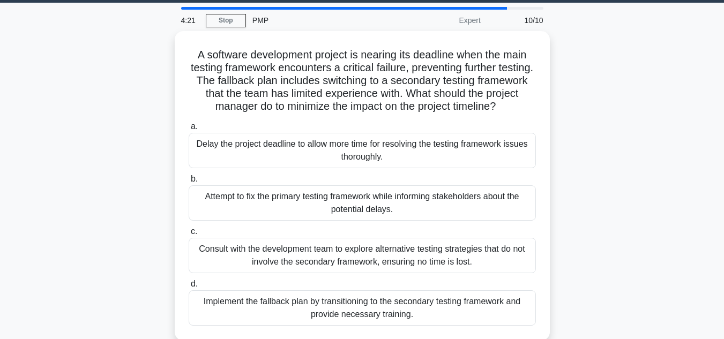
scroll to position [33, 0]
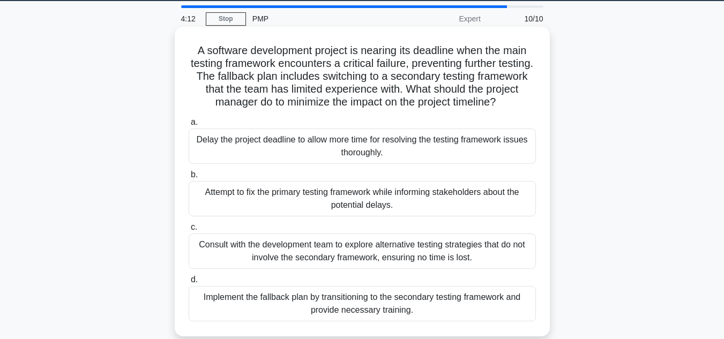
click at [468, 303] on div "Implement the fallback plan by transitioning to the secondary testing framework…" at bounding box center [362, 303] width 347 height 35
click at [189, 284] on input "d. Implement the fallback plan by transitioning to the secondary testing framew…" at bounding box center [189, 280] width 0 height 7
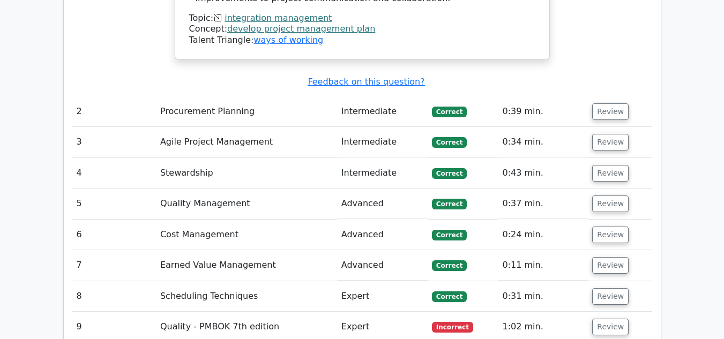
scroll to position [1753, 0]
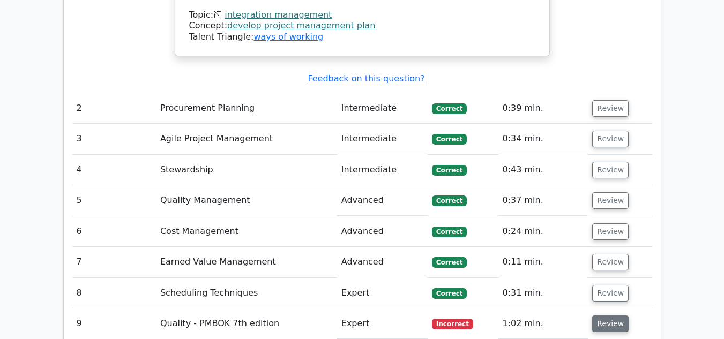
click at [603, 316] on button "Review" at bounding box center [610, 324] width 36 height 17
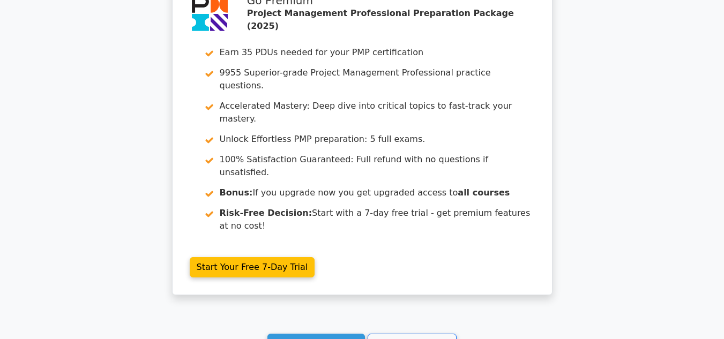
scroll to position [2763, 0]
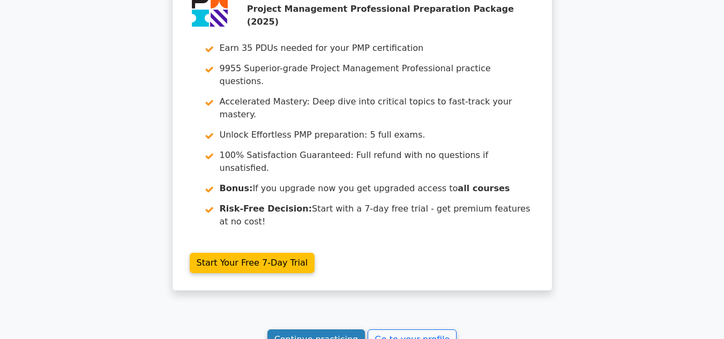
click at [341, 330] on link "Continue practicing" at bounding box center [317, 340] width 98 height 20
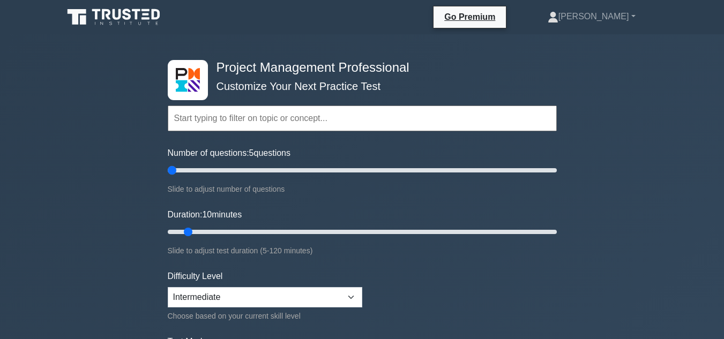
drag, startPoint x: 181, startPoint y: 170, endPoint x: 174, endPoint y: 173, distance: 8.2
type input "5"
click at [174, 173] on input "Number of questions: 5 questions" at bounding box center [362, 170] width 389 height 13
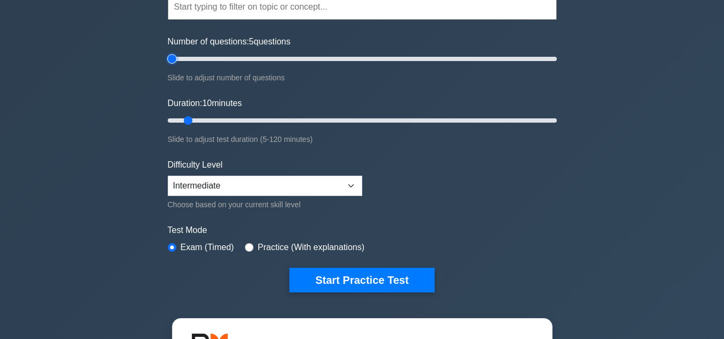
scroll to position [112, 0]
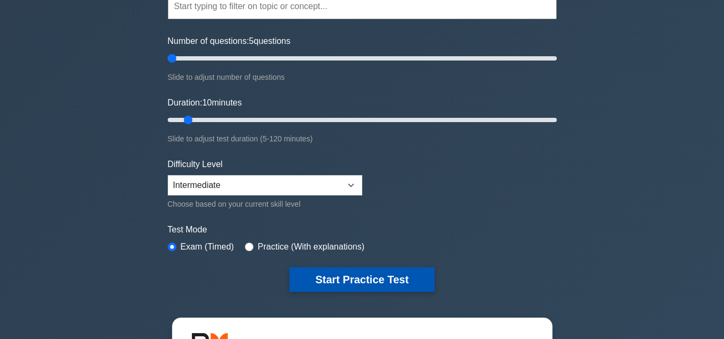
click at [366, 274] on button "Start Practice Test" at bounding box center [361, 280] width 145 height 25
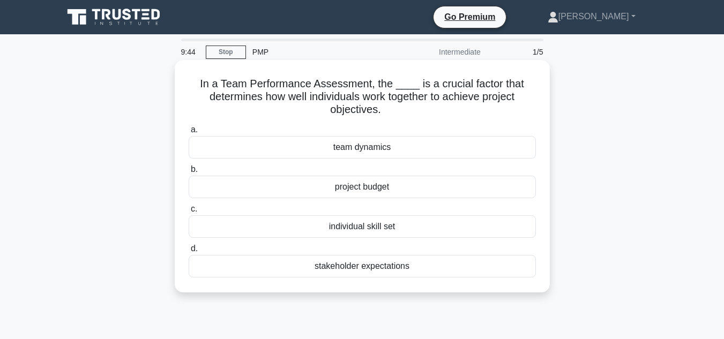
click at [431, 146] on div "team dynamics" at bounding box center [362, 147] width 347 height 23
click at [189, 133] on input "a. team dynamics" at bounding box center [189, 130] width 0 height 7
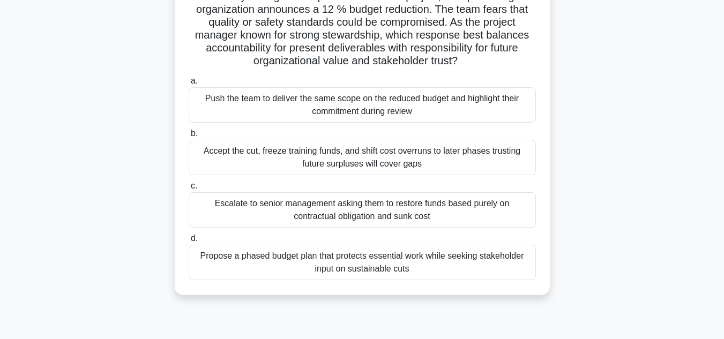
scroll to position [92, 0]
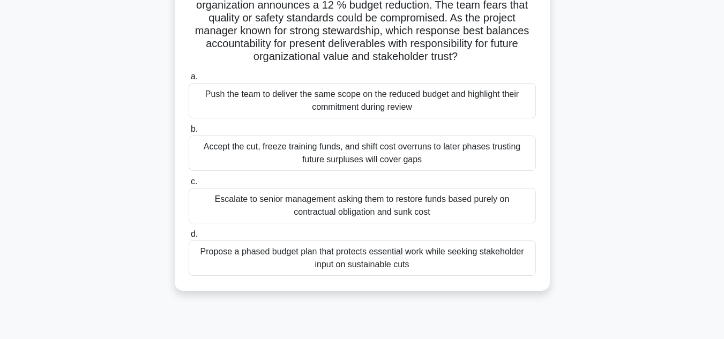
click at [449, 259] on div "Propose a phased budget plan that protects essential work while seeking stakeho…" at bounding box center [362, 258] width 347 height 35
click at [189, 238] on input "d. Propose a phased budget plan that protects essential work while seeking stak…" at bounding box center [189, 234] width 0 height 7
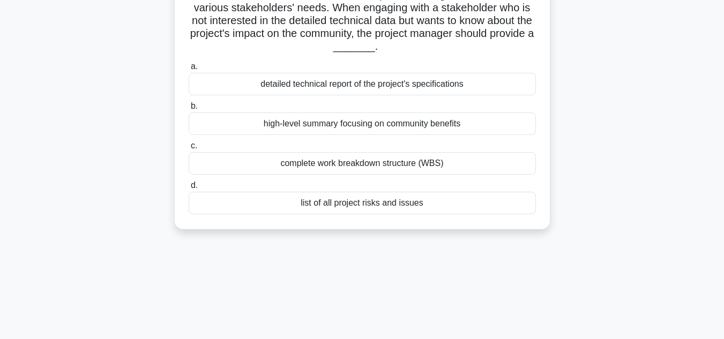
scroll to position [0, 0]
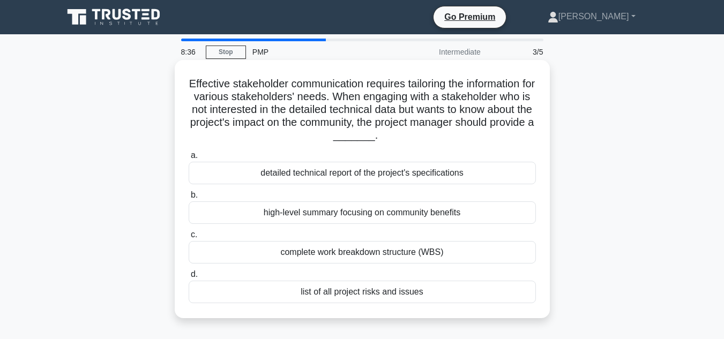
click at [381, 211] on div "high-level summary focusing on community benefits" at bounding box center [362, 213] width 347 height 23
click at [189, 199] on input "b. high-level summary focusing on community benefits" at bounding box center [189, 195] width 0 height 7
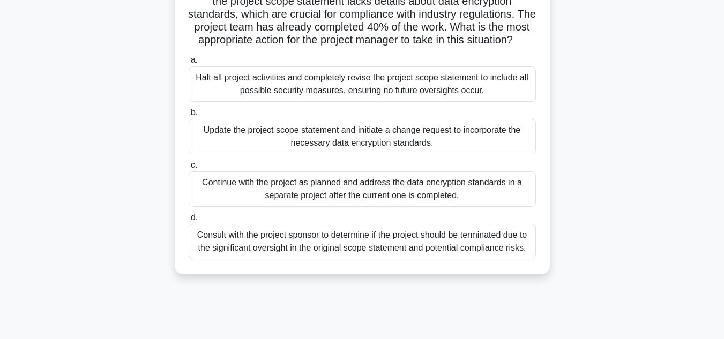
scroll to position [120, 0]
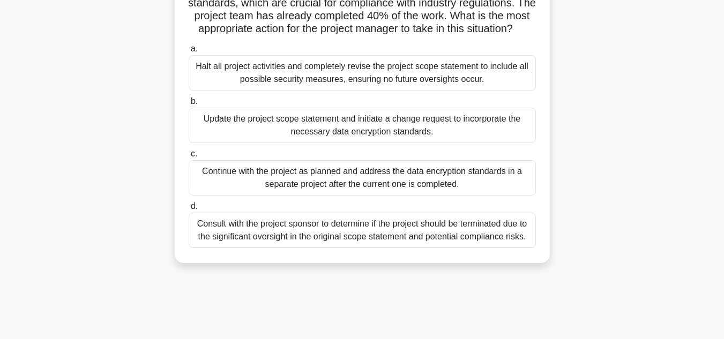
click at [495, 247] on div "Consult with the project sponsor to determine if the project should be terminat…" at bounding box center [362, 230] width 347 height 35
click at [189, 210] on input "d. Consult with the project sponsor to determine if the project should be termi…" at bounding box center [189, 206] width 0 height 7
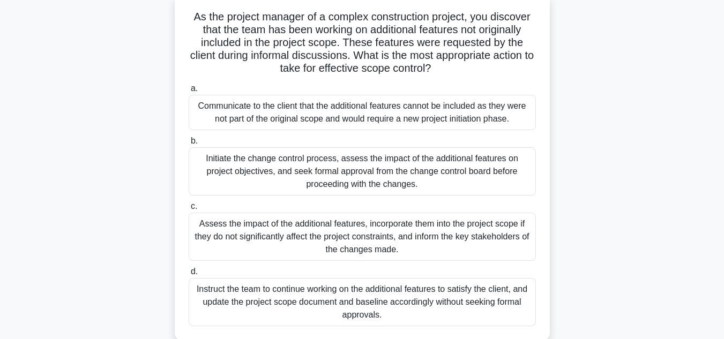
scroll to position [111, 0]
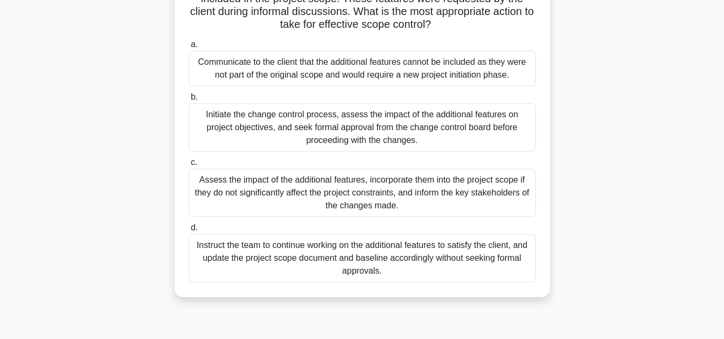
click at [491, 127] on div "Initiate the change control process, assess the impact of the additional featur…" at bounding box center [362, 127] width 347 height 48
click at [189, 101] on input "b. Initiate the change control process, assess the impact of the additional fea…" at bounding box center [189, 97] width 0 height 7
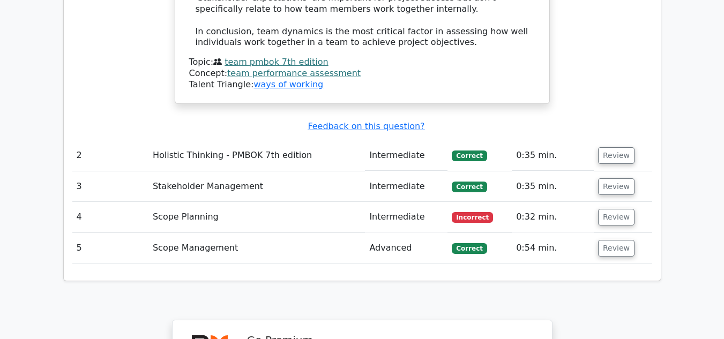
scroll to position [1447, 0]
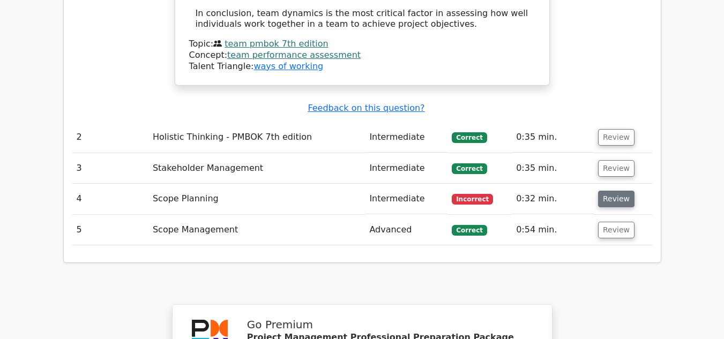
click at [623, 191] on button "Review" at bounding box center [616, 199] width 36 height 17
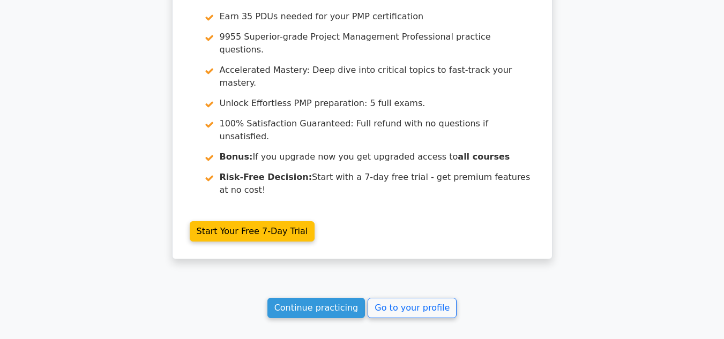
scroll to position [2543, 0]
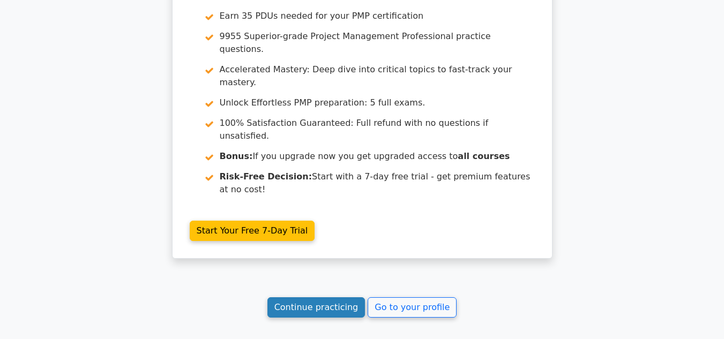
click at [304, 298] on link "Continue practicing" at bounding box center [317, 308] width 98 height 20
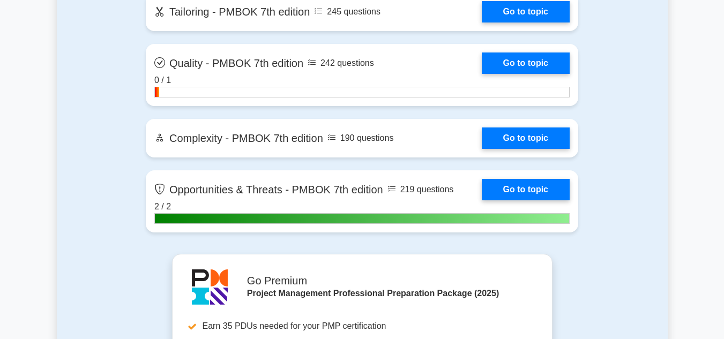
scroll to position [3417, 0]
